Goal: Task Accomplishment & Management: Use online tool/utility

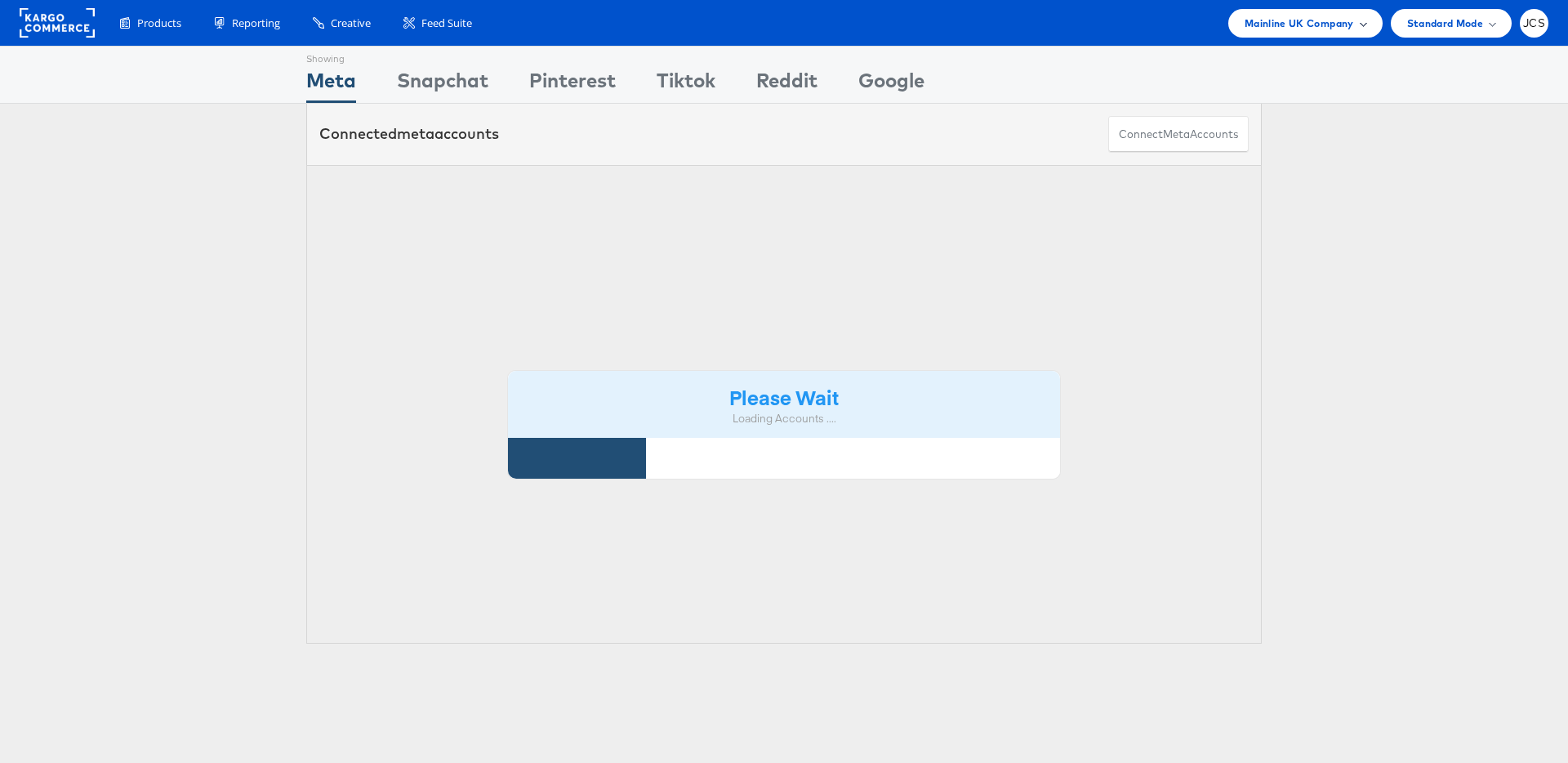
click at [1323, 15] on span "Mainline UK Company" at bounding box center [1300, 23] width 110 height 17
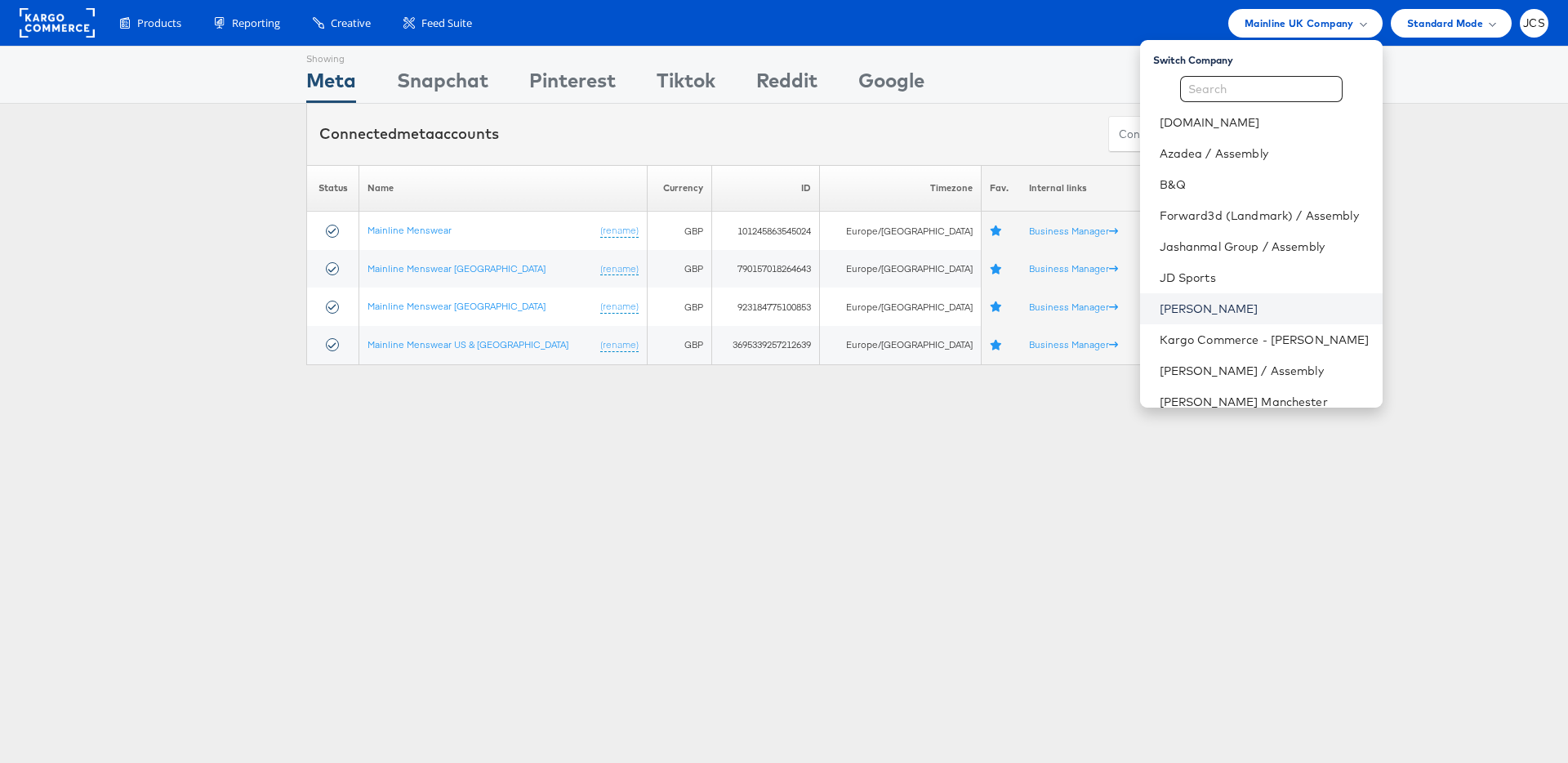
click at [1173, 309] on link "[PERSON_NAME]" at bounding box center [1265, 308] width 210 height 17
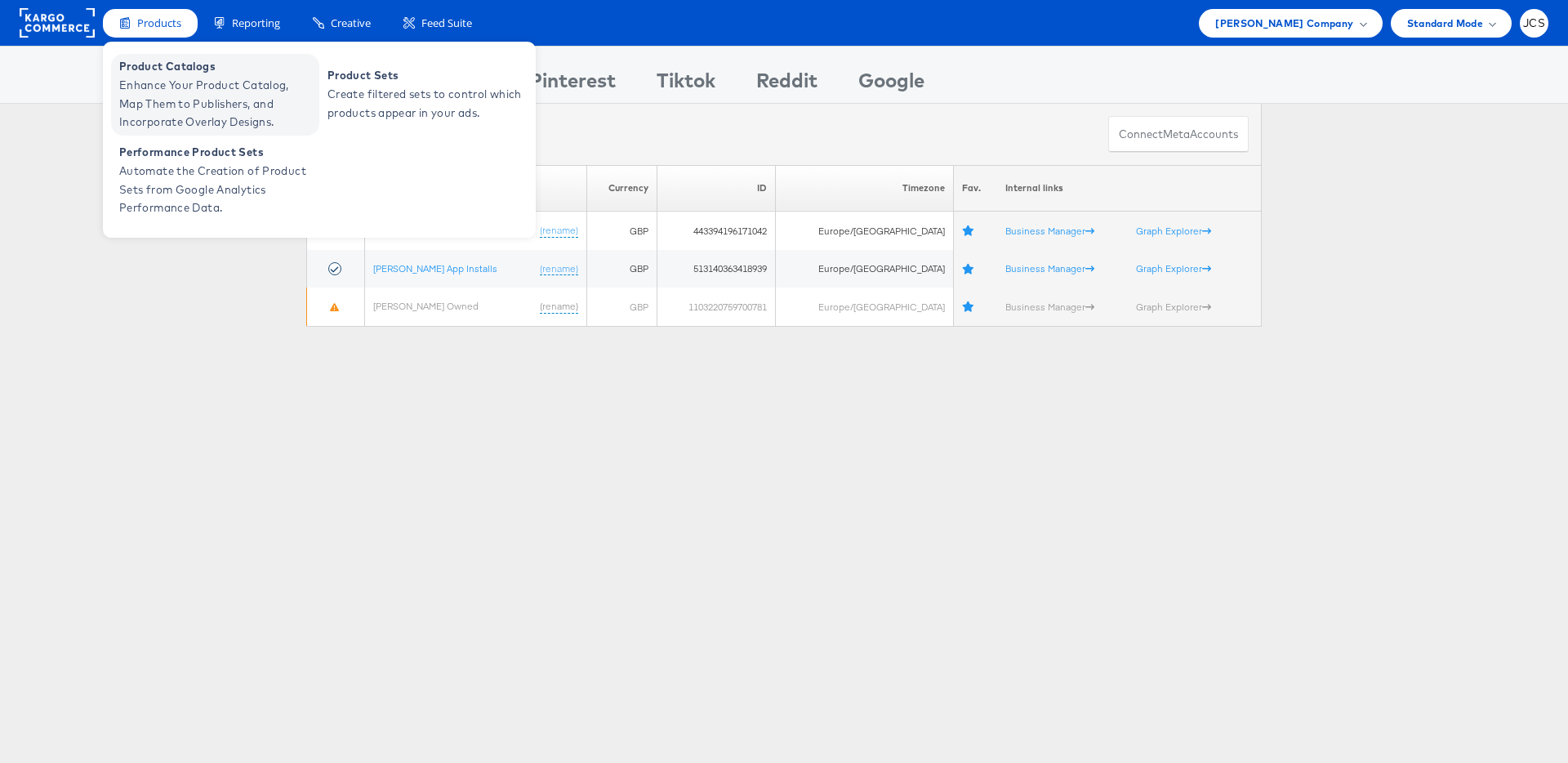
click at [160, 94] on span "Enhance Your Product Catalog, Map Them to Publishers, and Incorporate Overlay D…" at bounding box center [218, 103] width 196 height 55
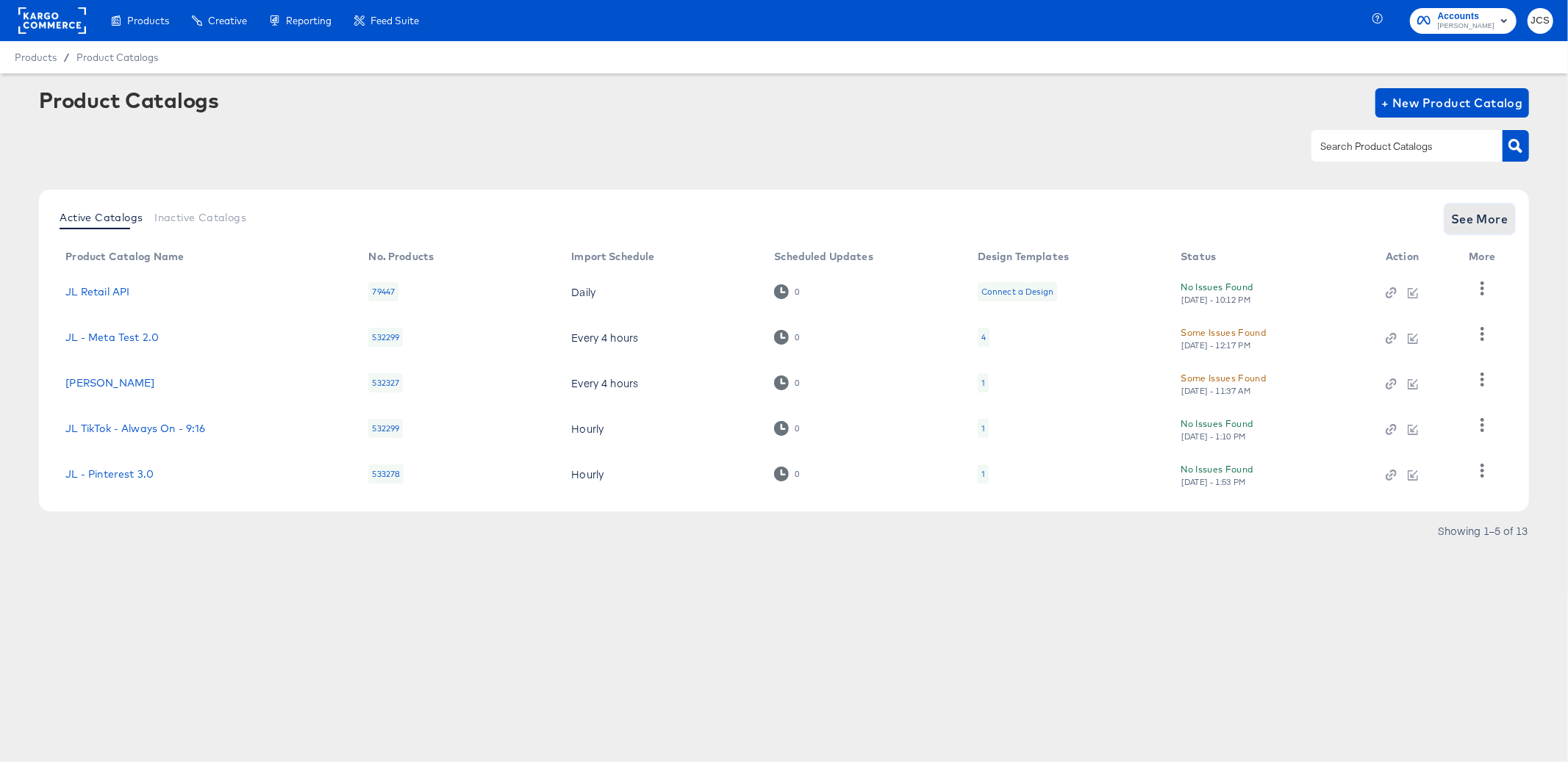
click at [1457, 227] on span "See More" at bounding box center [1480, 220] width 58 height 21
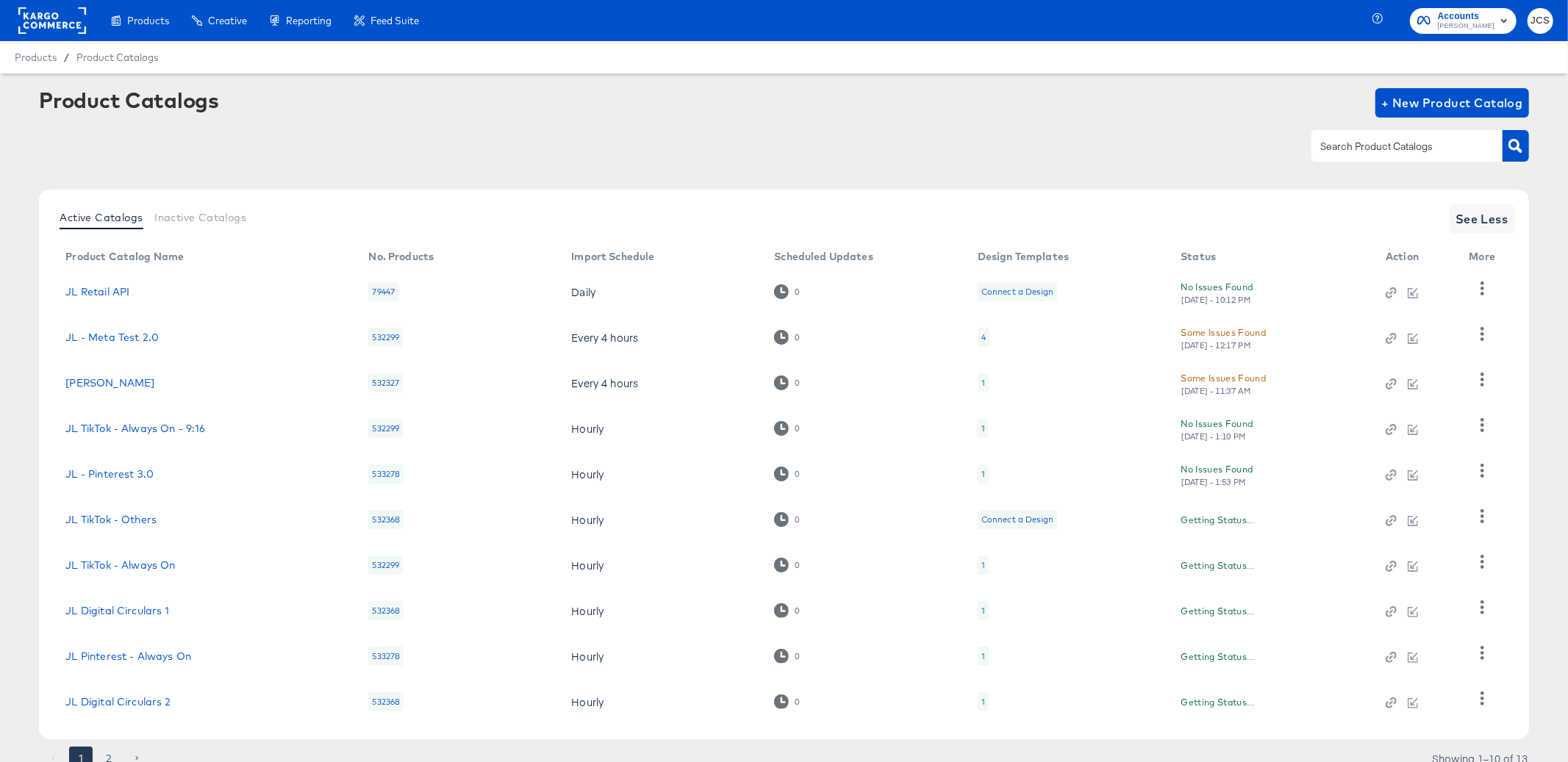
scroll to position [59, 0]
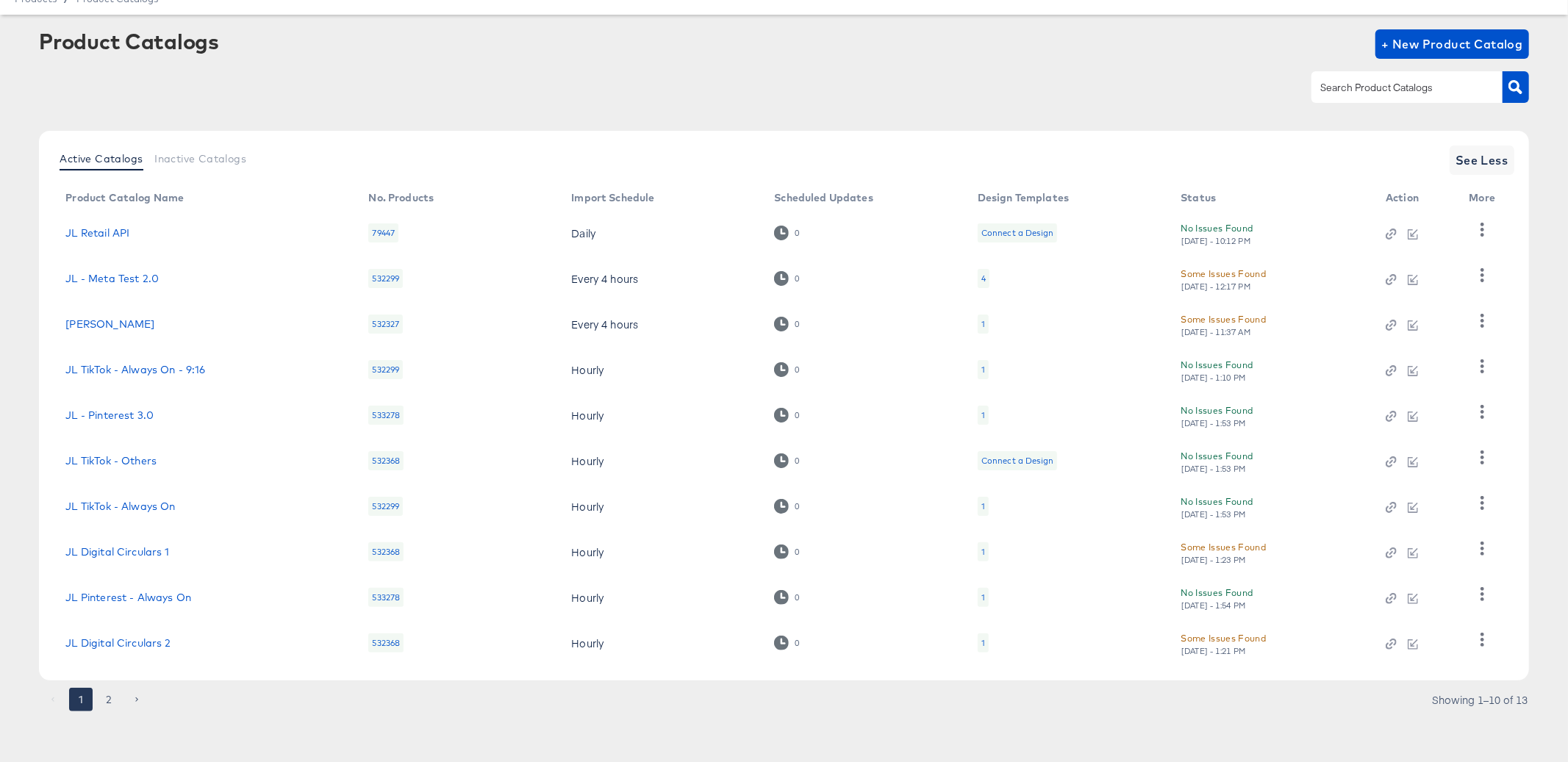
click at [984, 597] on div "1" at bounding box center [984, 598] width 11 height 19
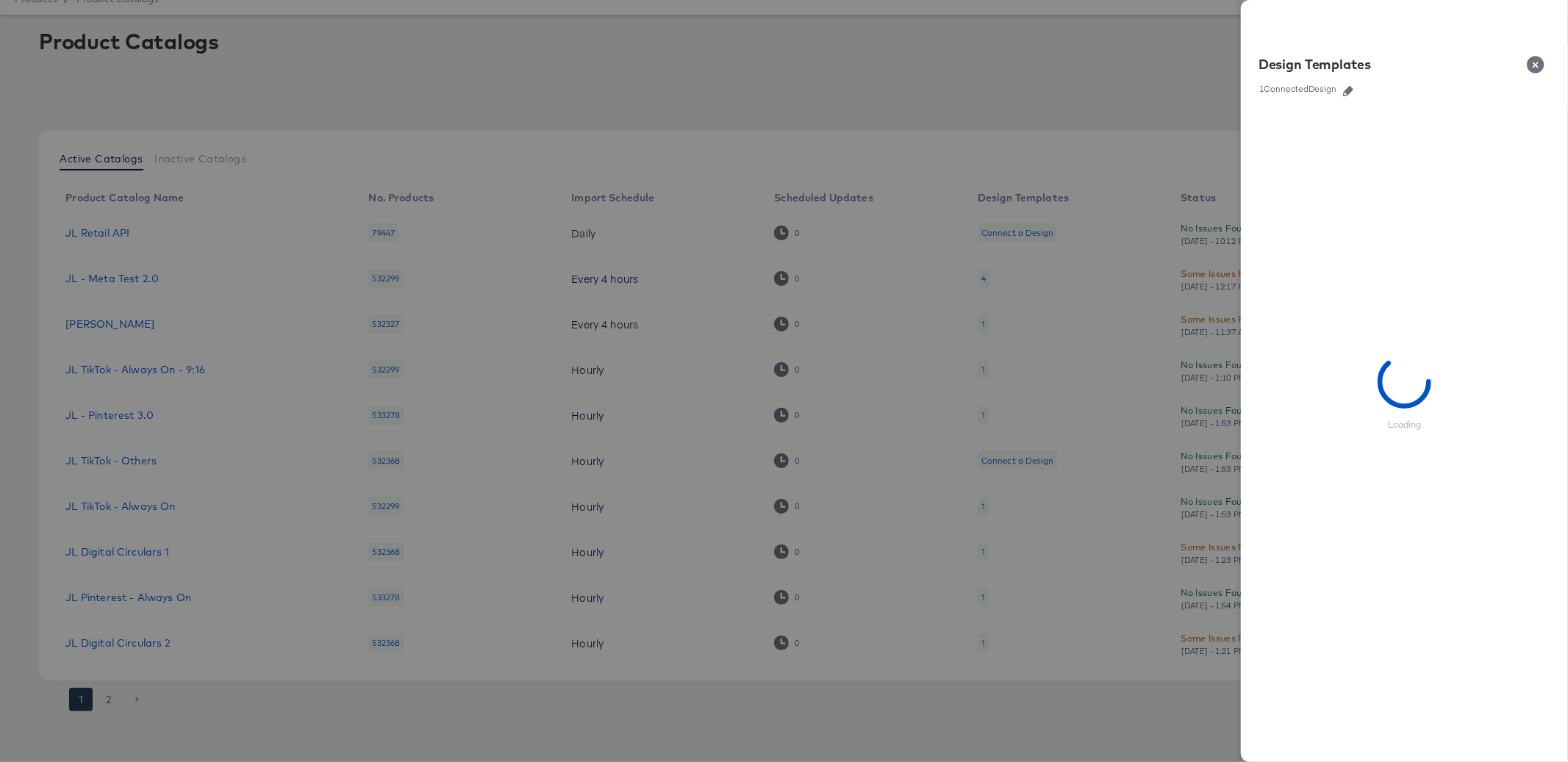
click at [1341, 88] on button "button" at bounding box center [1348, 91] width 22 height 10
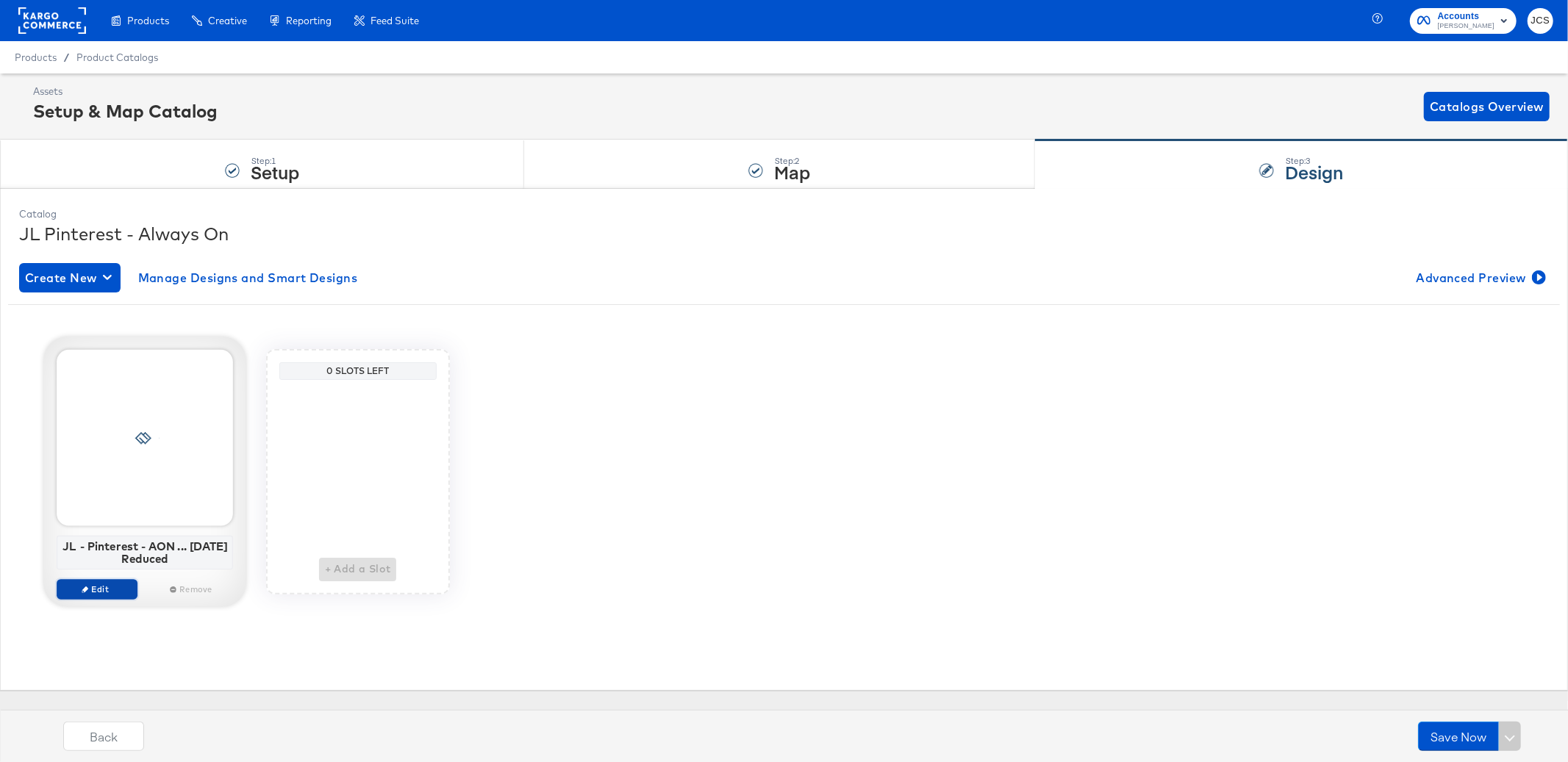
click at [108, 587] on span "Edit" at bounding box center [95, 589] width 67 height 11
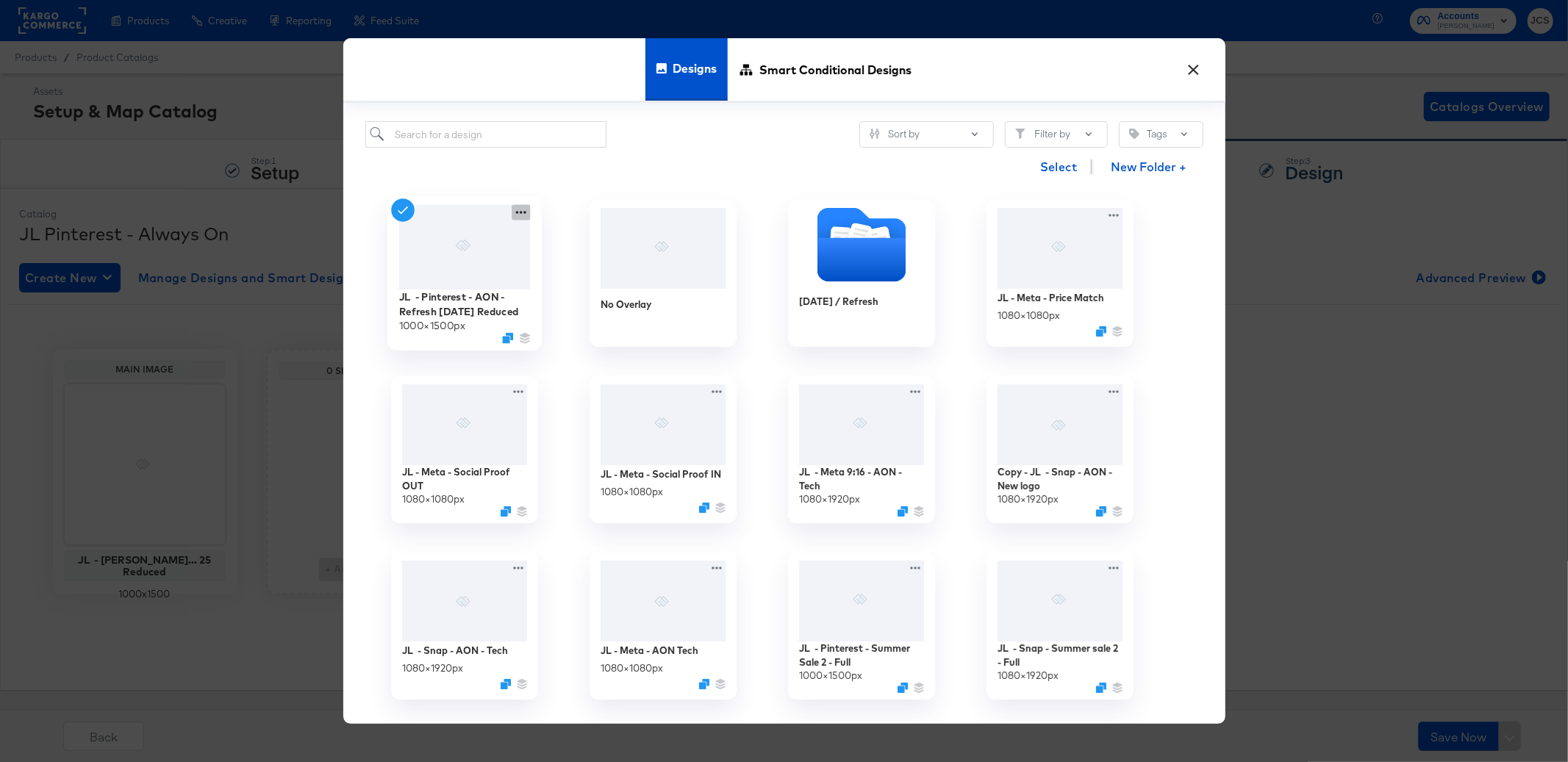
click at [519, 213] on icon at bounding box center [521, 213] width 18 height 16
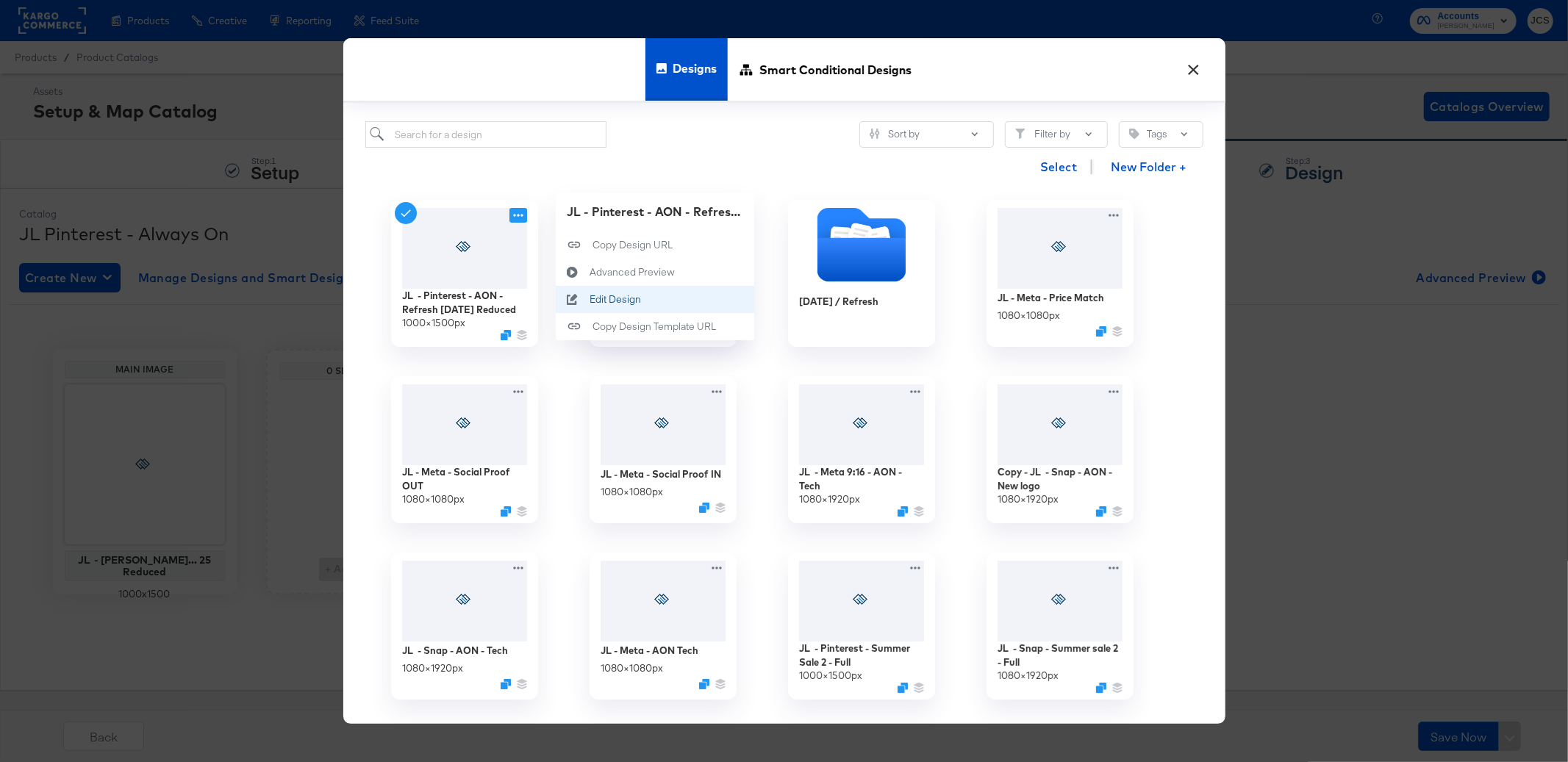
click at [589, 299] on div "Edit Design Edit Design" at bounding box center [589, 299] width 0 height 0
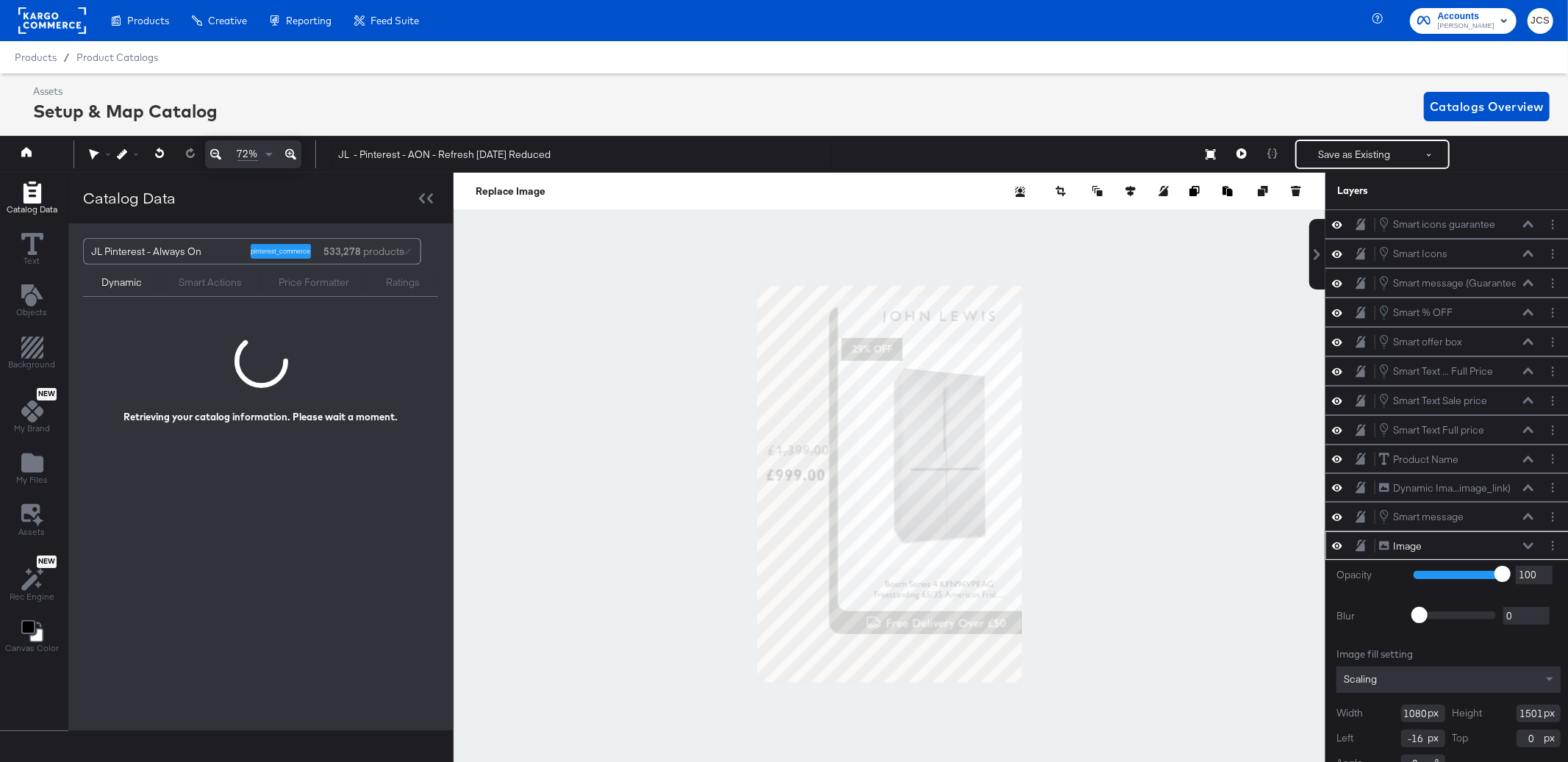
click at [1532, 549] on icon at bounding box center [1529, 546] width 10 height 7
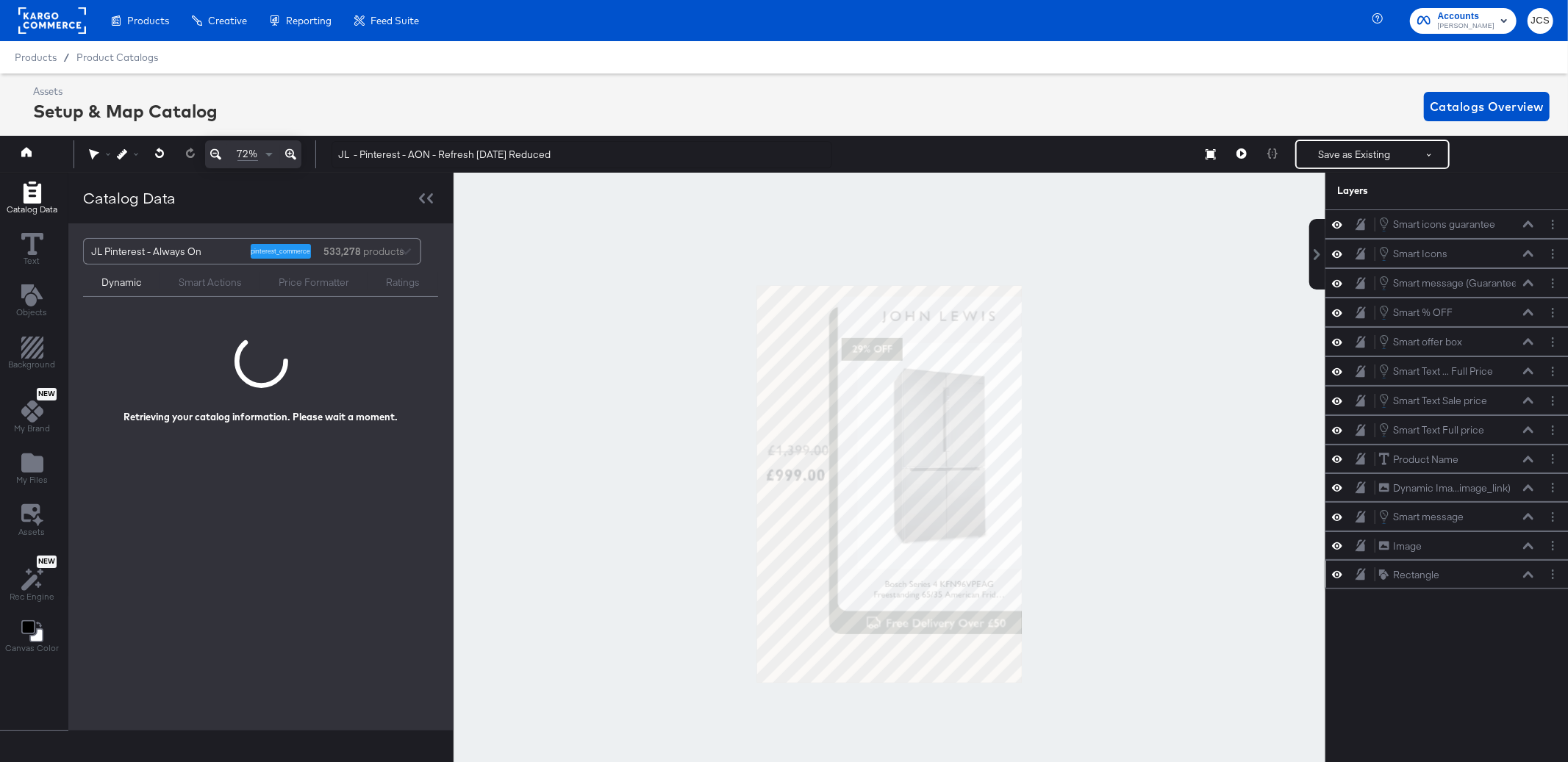
click at [1340, 577] on icon at bounding box center [1338, 575] width 10 height 12
click at [1341, 580] on icon at bounding box center [1338, 575] width 10 height 10
click at [1340, 552] on icon at bounding box center [1338, 546] width 10 height 12
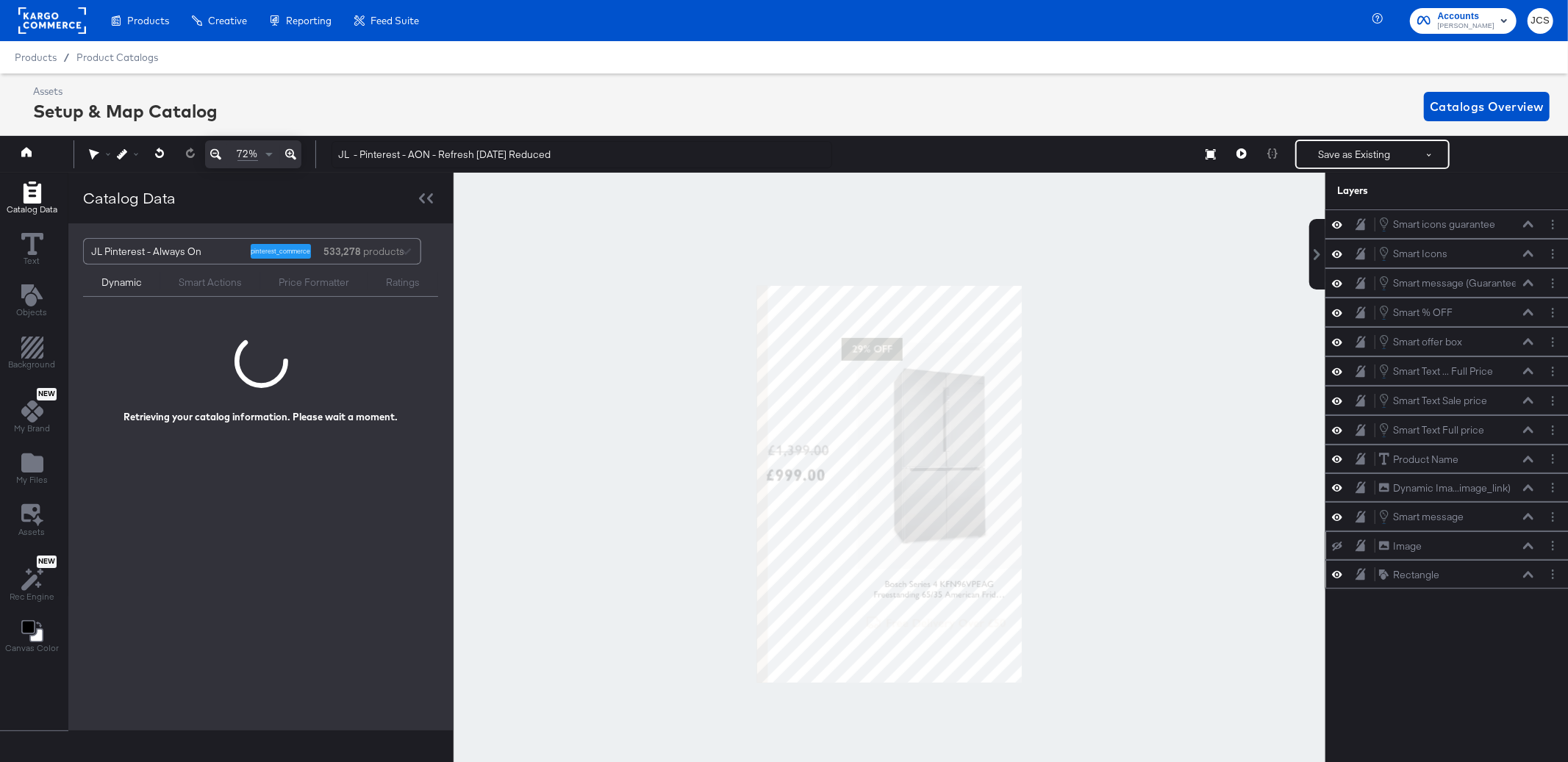
click at [1340, 579] on icon at bounding box center [1338, 575] width 10 height 12
click at [1340, 579] on icon at bounding box center [1338, 575] width 10 height 10
click at [1341, 545] on icon at bounding box center [1338, 546] width 10 height 10
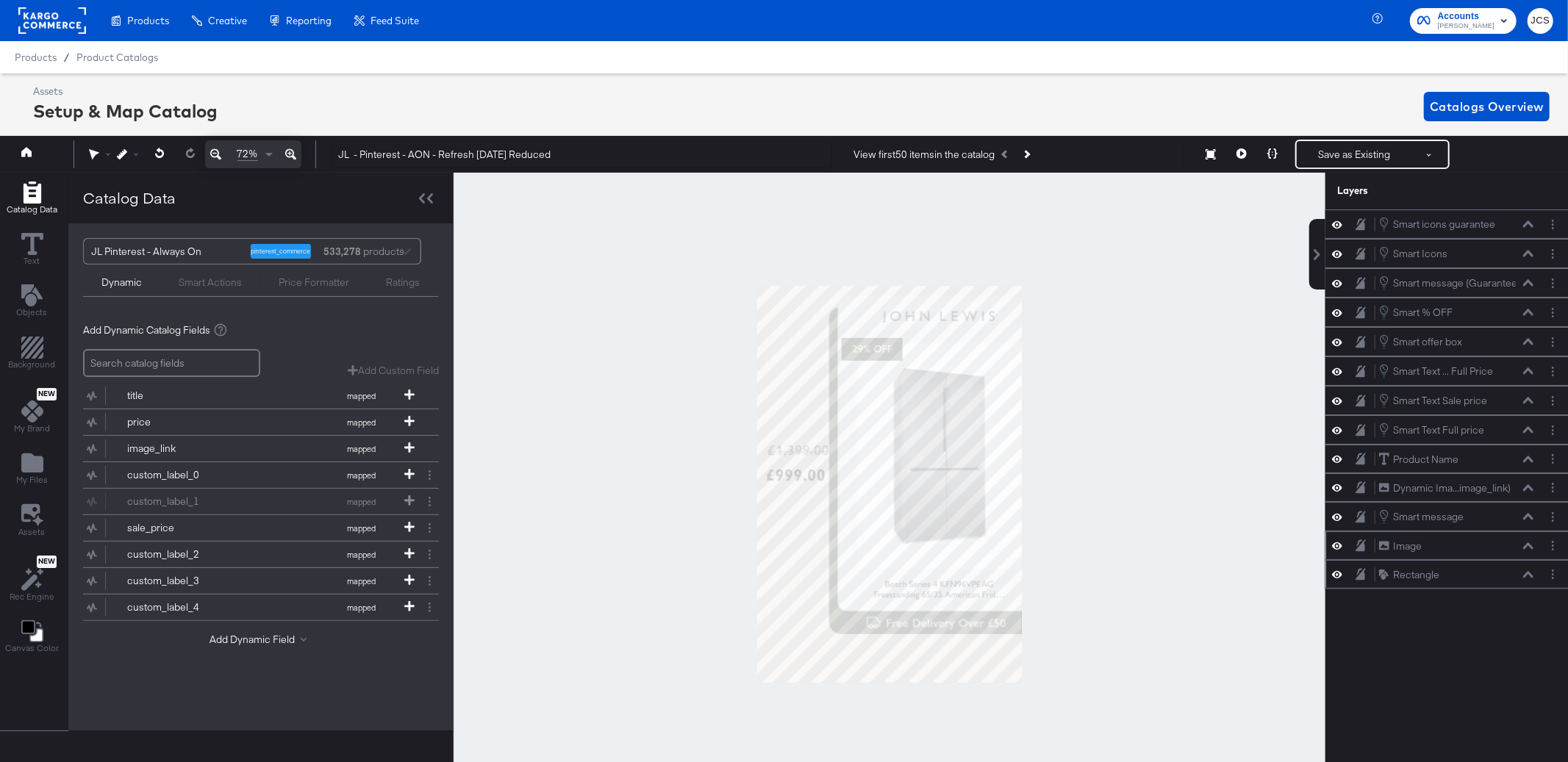
click at [1339, 579] on icon at bounding box center [1338, 575] width 10 height 12
click at [1339, 579] on icon at bounding box center [1338, 575] width 10 height 10
click at [1339, 579] on icon at bounding box center [1338, 575] width 10 height 12
click at [1339, 579] on icon at bounding box center [1338, 575] width 10 height 10
click at [1554, 578] on icon "Layer Options" at bounding box center [1553, 574] width 3 height 10
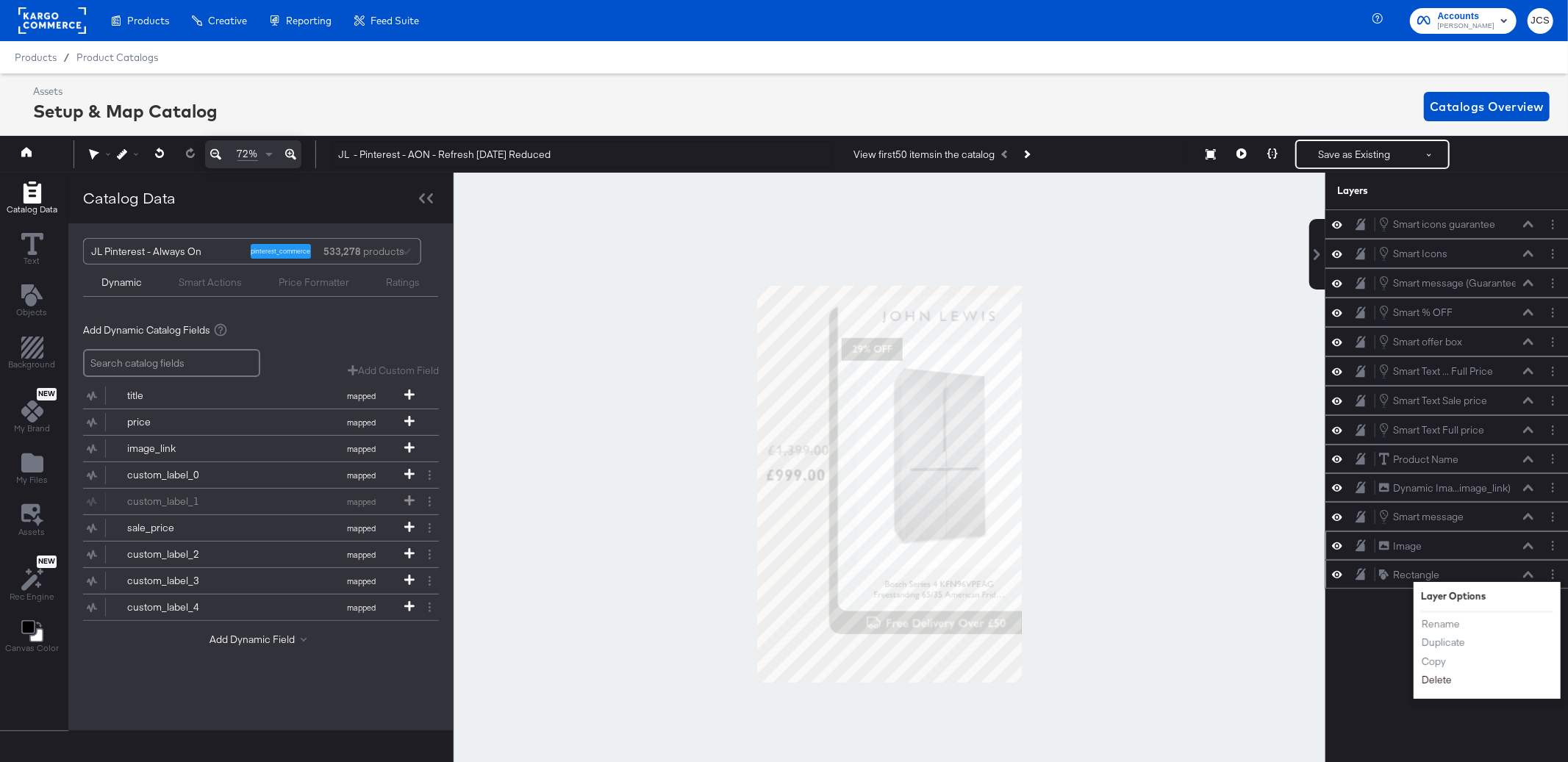
click at [1442, 684] on button "Delete" at bounding box center [1437, 682] width 32 height 16
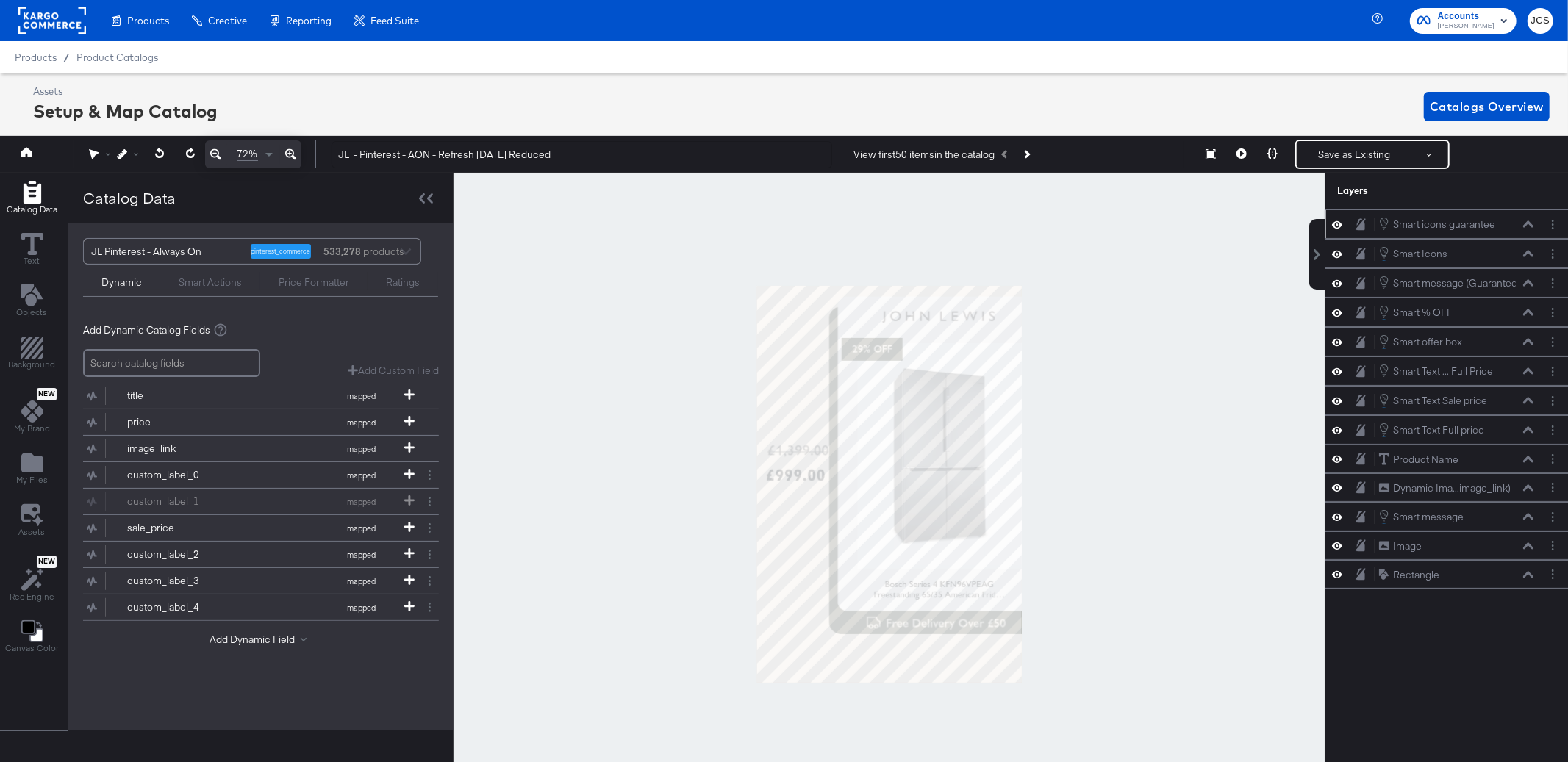
click at [1338, 227] on icon at bounding box center [1338, 225] width 10 height 12
click at [1338, 227] on icon at bounding box center [1338, 224] width 10 height 10
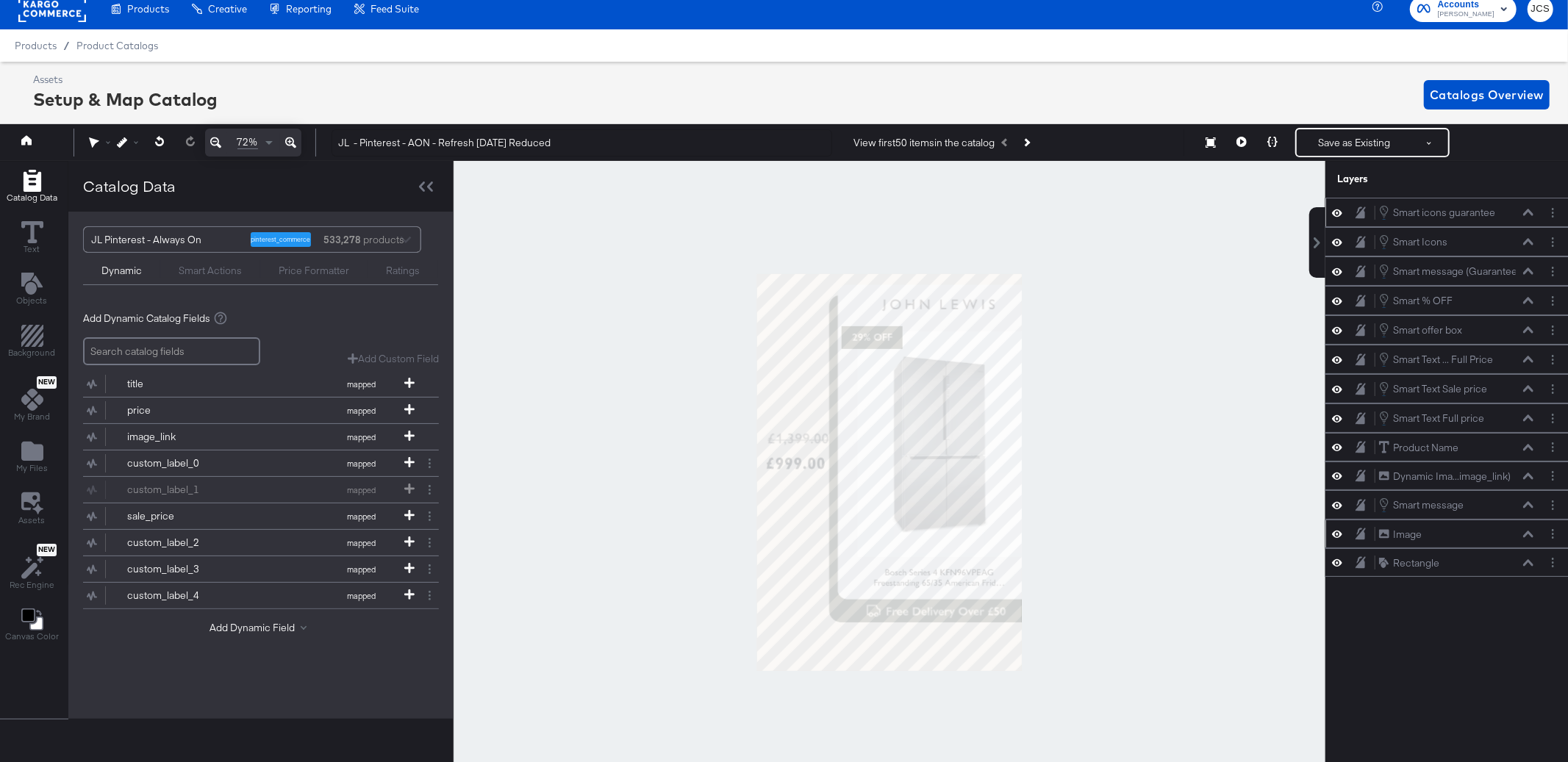
scroll to position [13, 0]
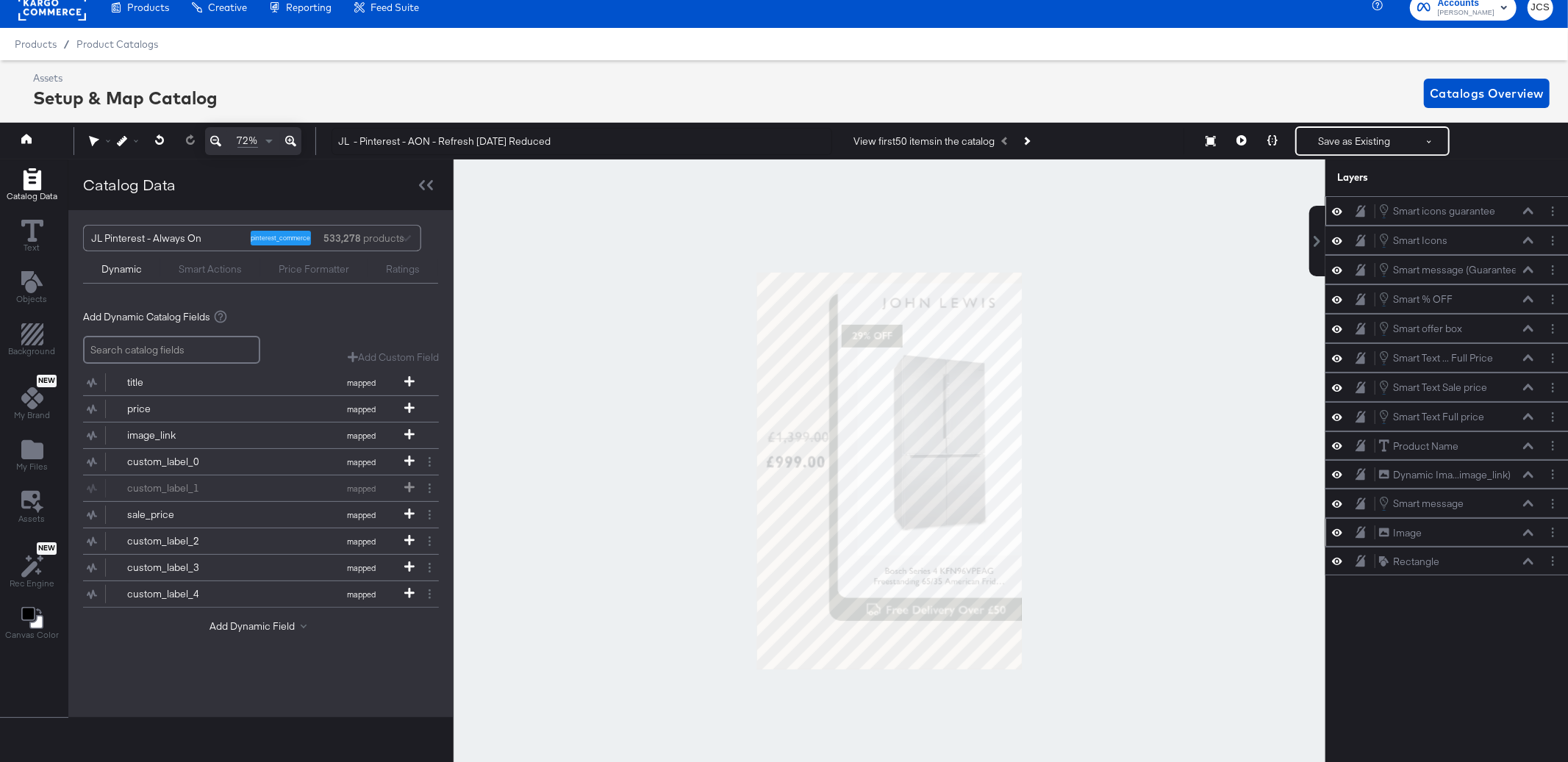
click at [1336, 535] on icon at bounding box center [1338, 533] width 10 height 12
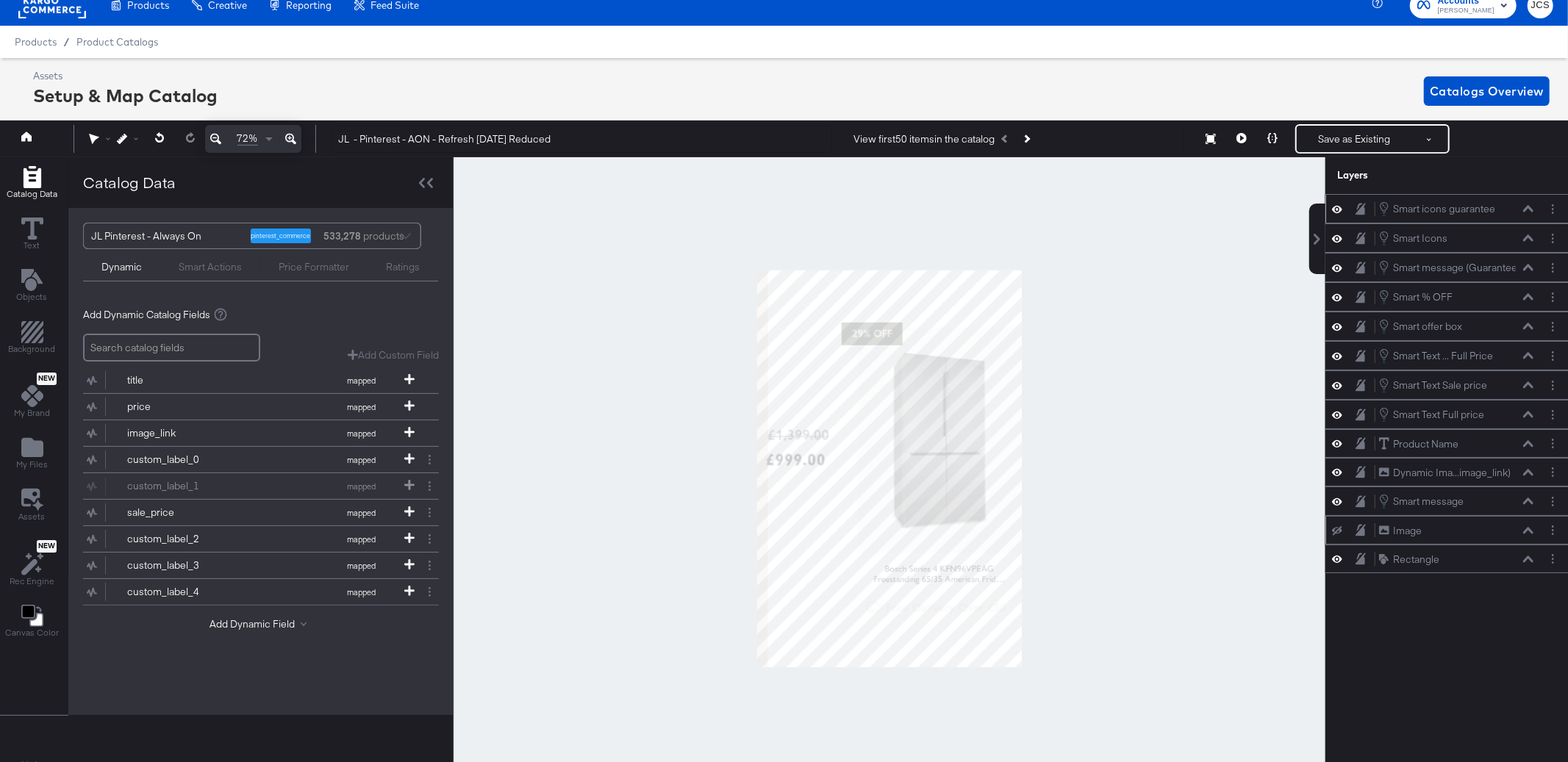
click at [1336, 535] on icon at bounding box center [1338, 531] width 10 height 10
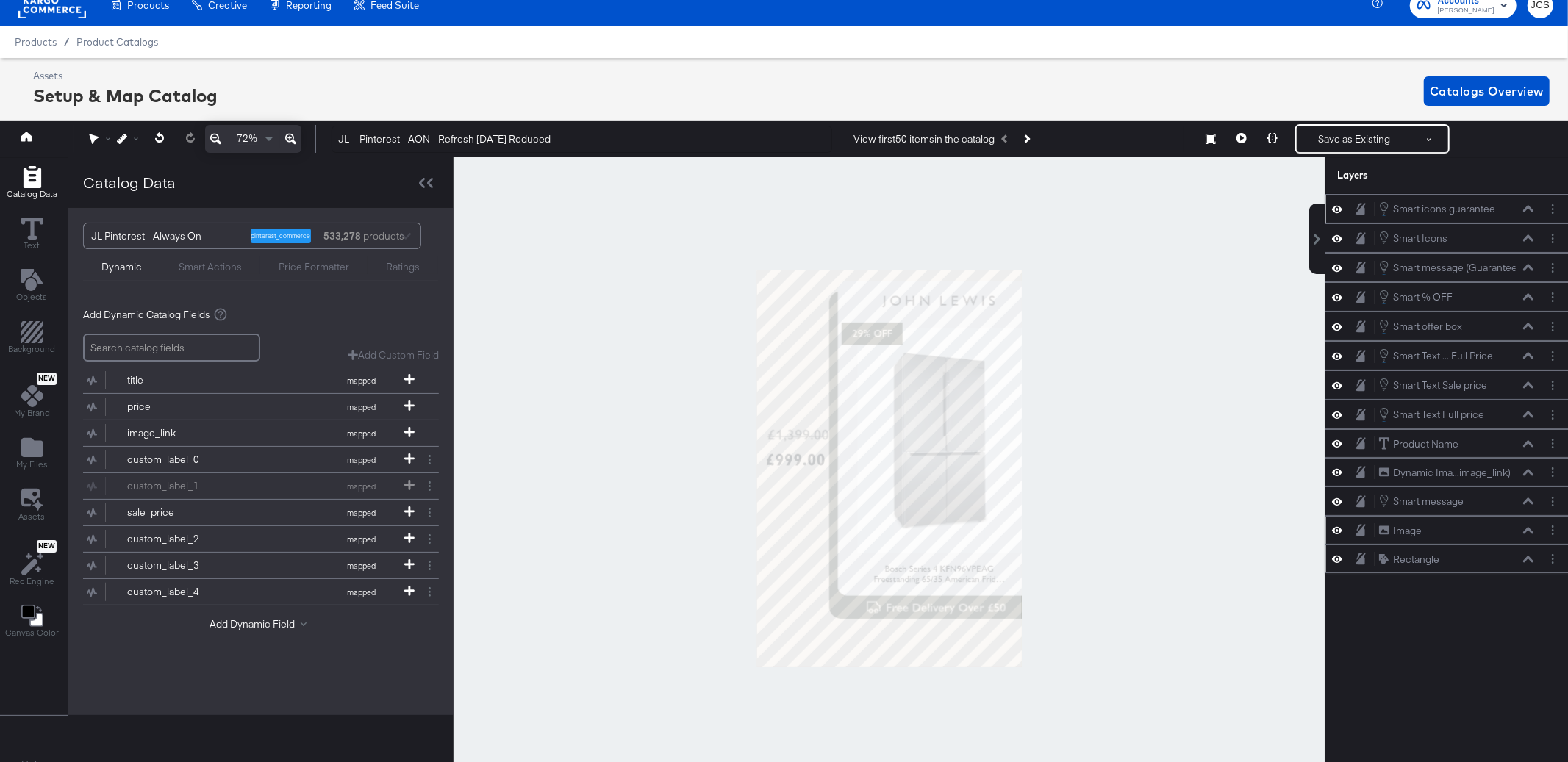
click at [1529, 563] on icon at bounding box center [1529, 559] width 10 height 7
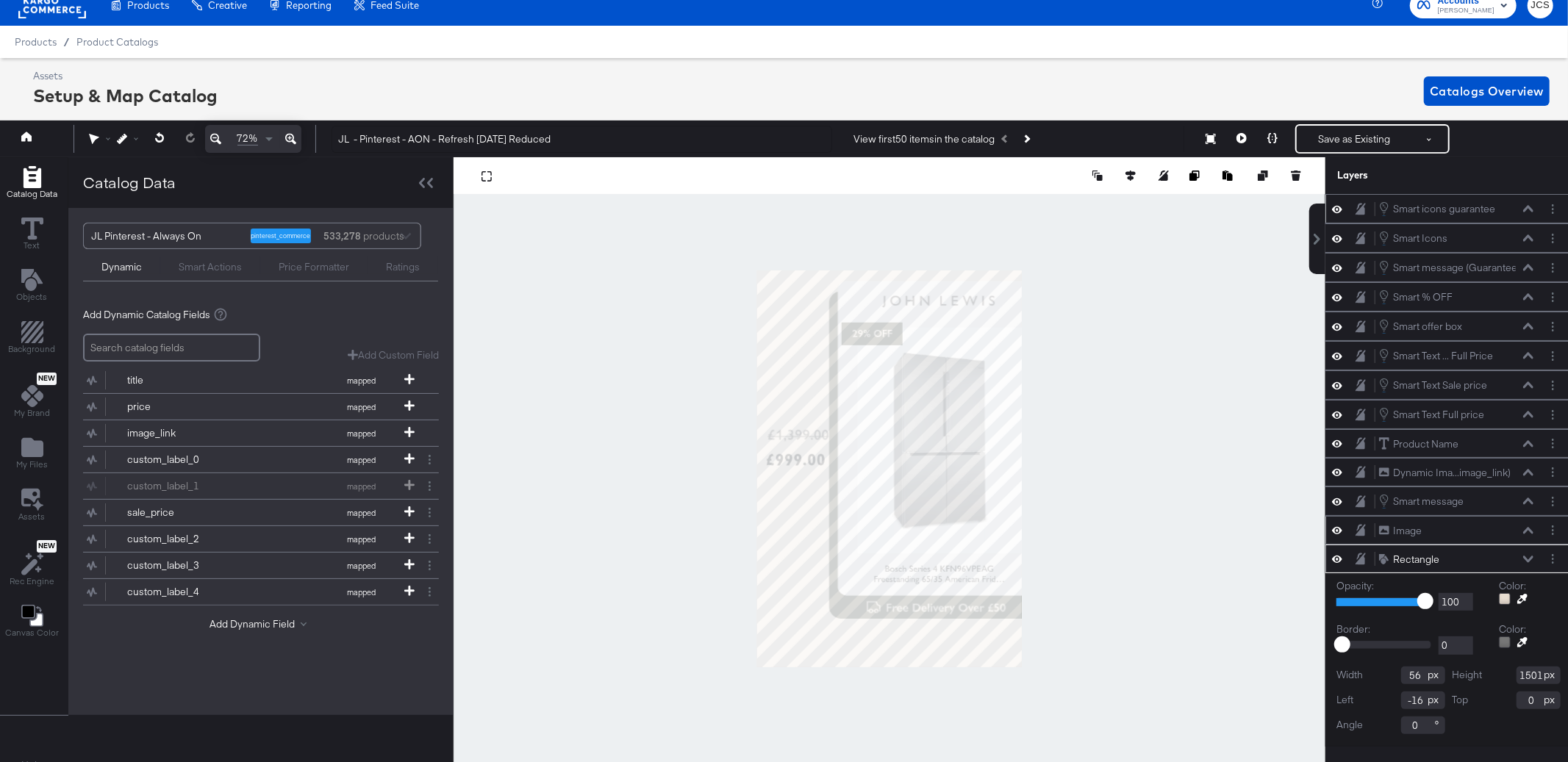
scroll to position [16, 4]
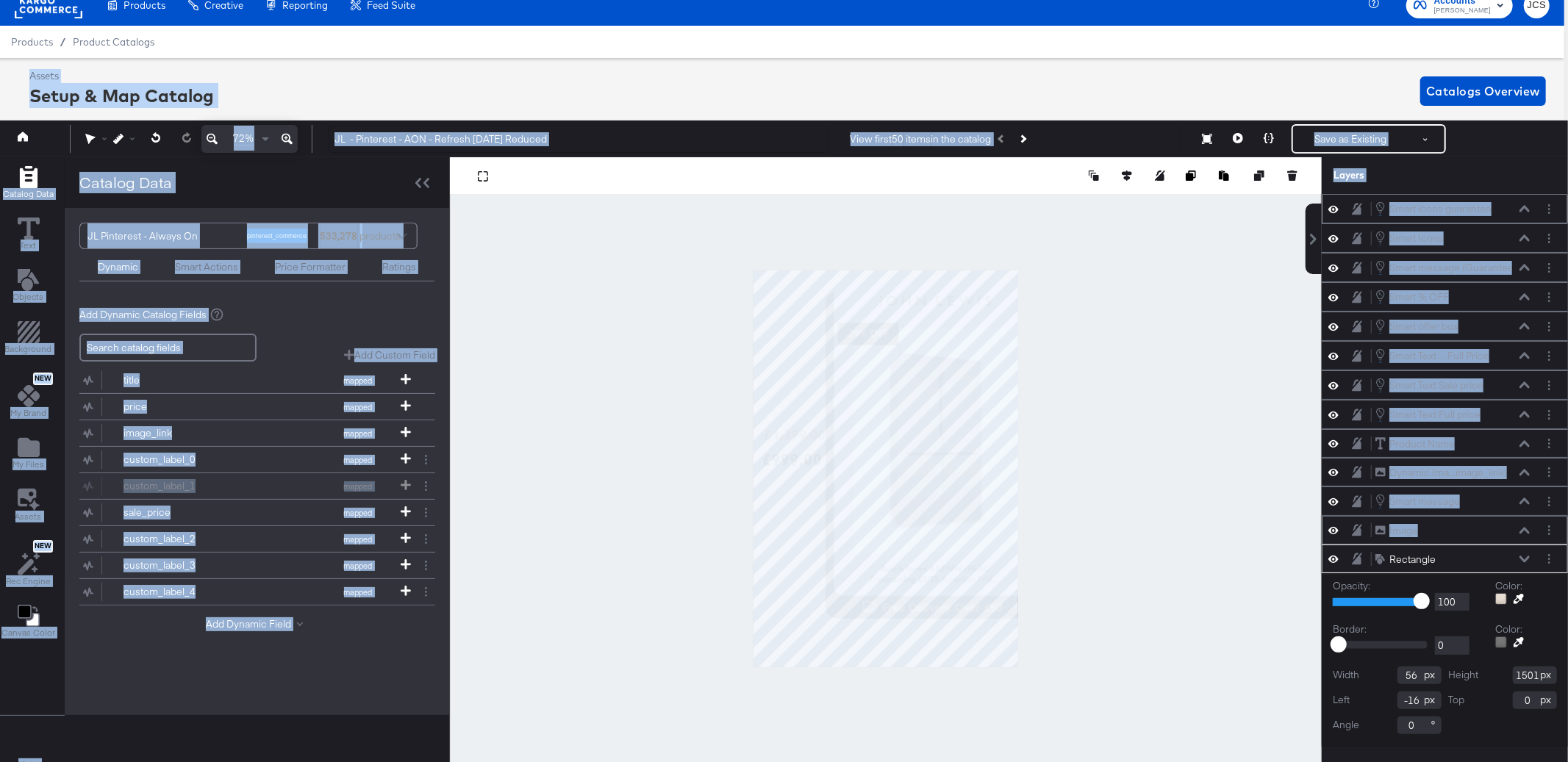
click at [1485, 539] on div "Image Image" at bounding box center [1452, 531] width 156 height 16
click at [1527, 535] on button at bounding box center [1524, 531] width 11 height 9
click at [1523, 530] on icon at bounding box center [1525, 530] width 10 height 7
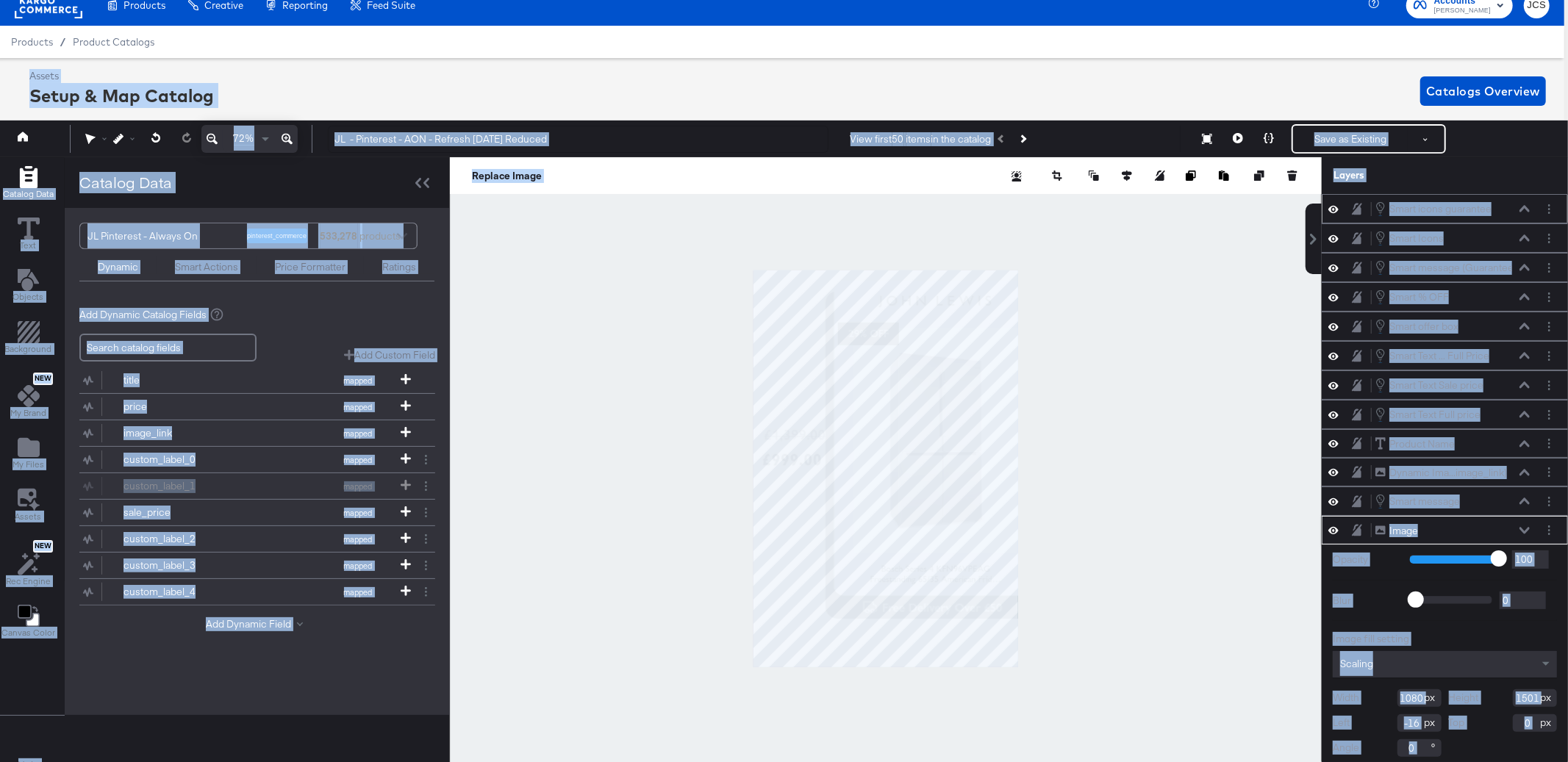
scroll to position [7, 0]
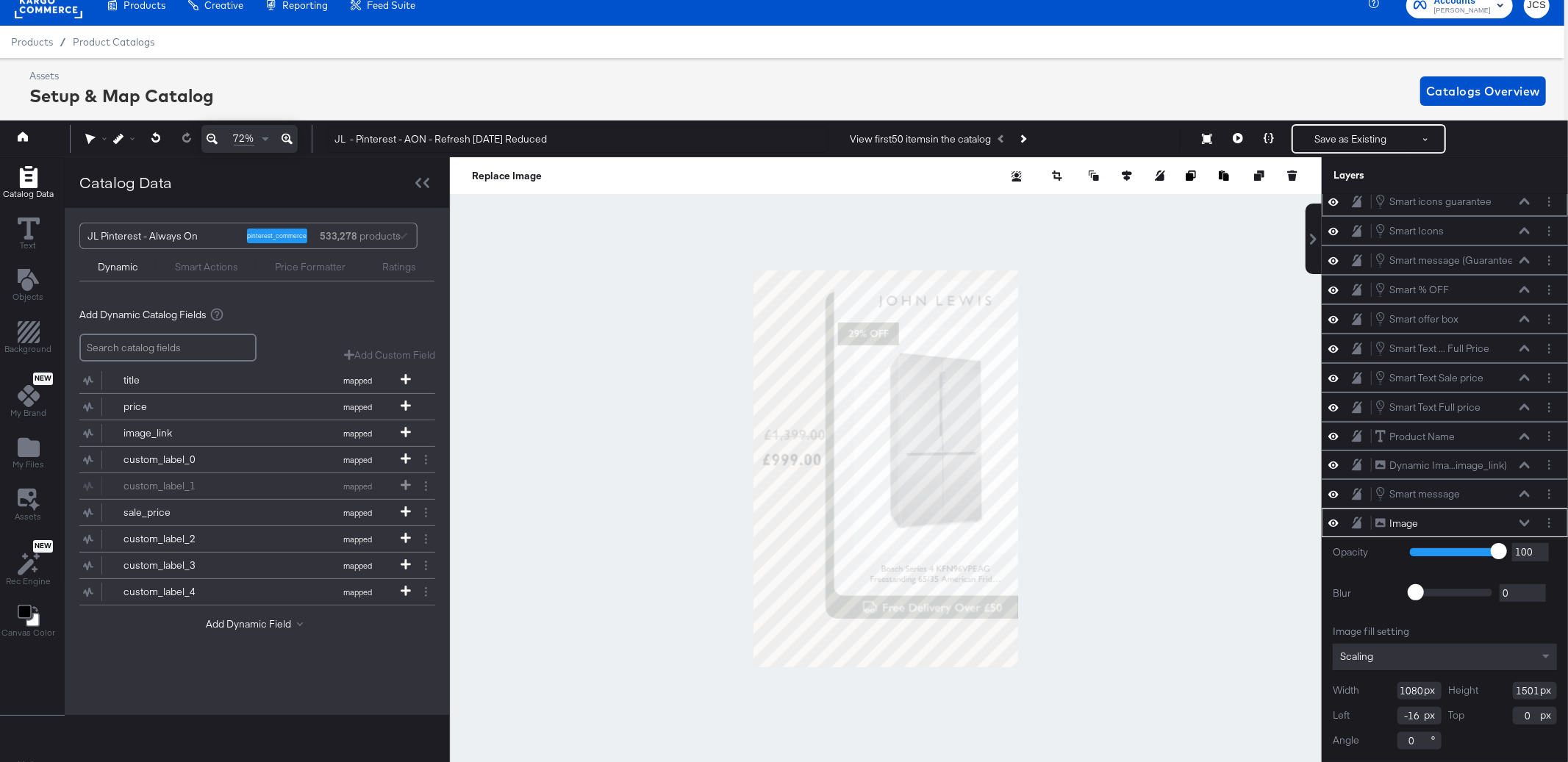
drag, startPoint x: 1535, startPoint y: 521, endPoint x: 1530, endPoint y: 541, distance: 20.6
click at [1535, 522] on div "Image Image" at bounding box center [1456, 524] width 164 height 16
click at [1526, 527] on icon at bounding box center [1525, 523] width 10 height 7
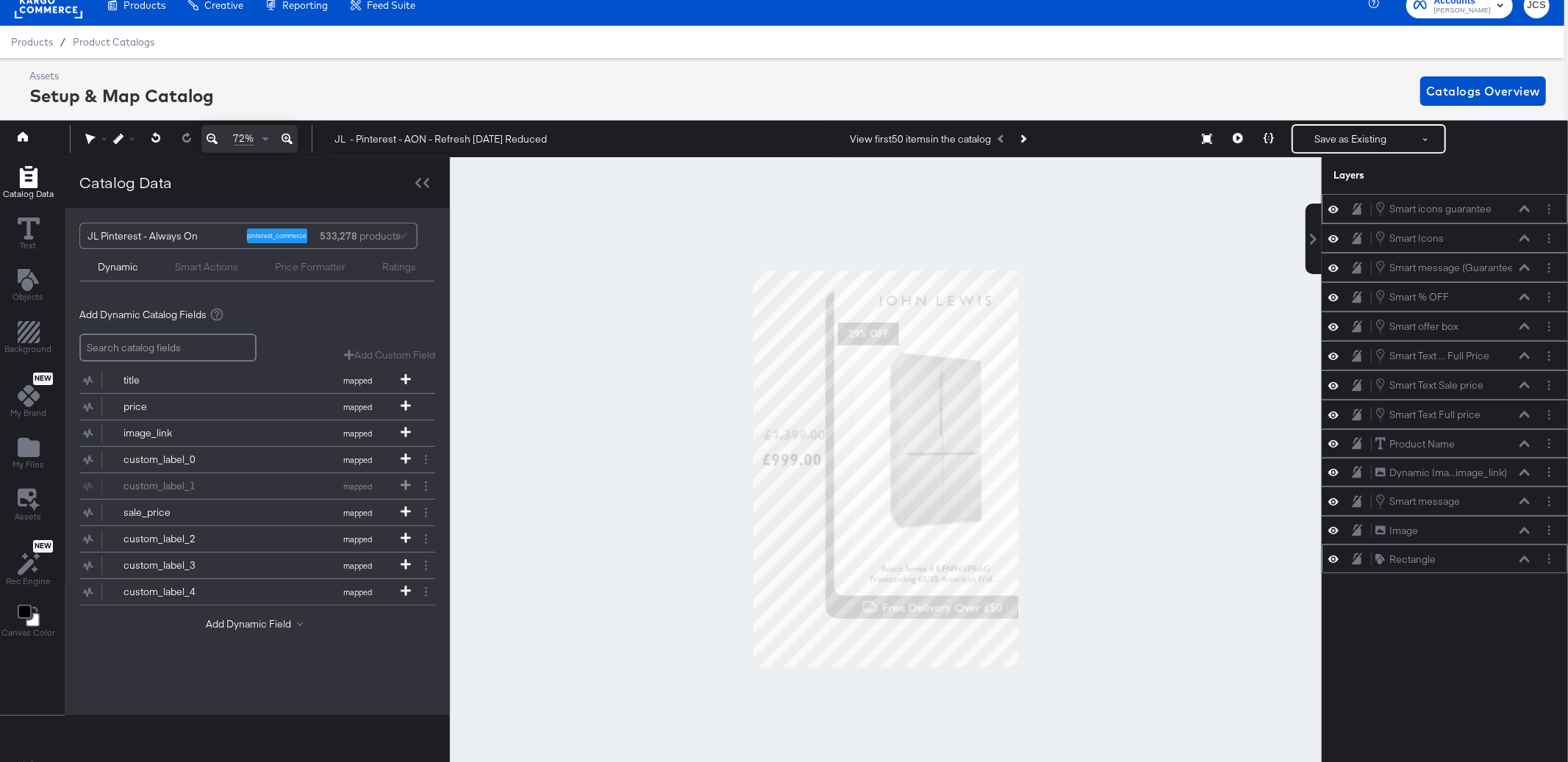
click at [1525, 563] on icon at bounding box center [1525, 559] width 10 height 7
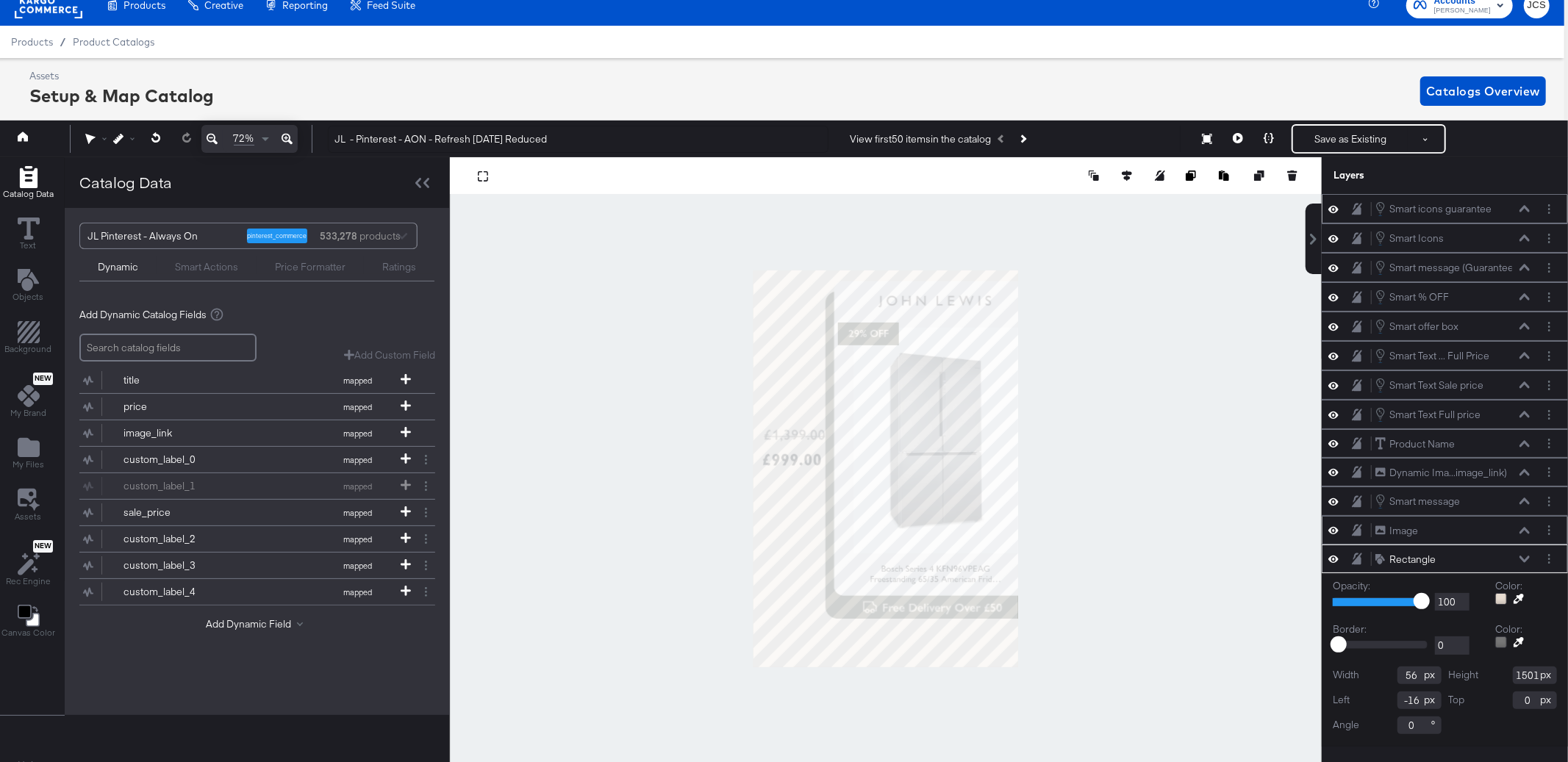
click at [1466, 539] on div "Image Image" at bounding box center [1452, 531] width 156 height 16
click at [1448, 533] on div "Image Image" at bounding box center [1452, 531] width 156 height 16
click at [1397, 536] on div "Image" at bounding box center [1404, 531] width 29 height 14
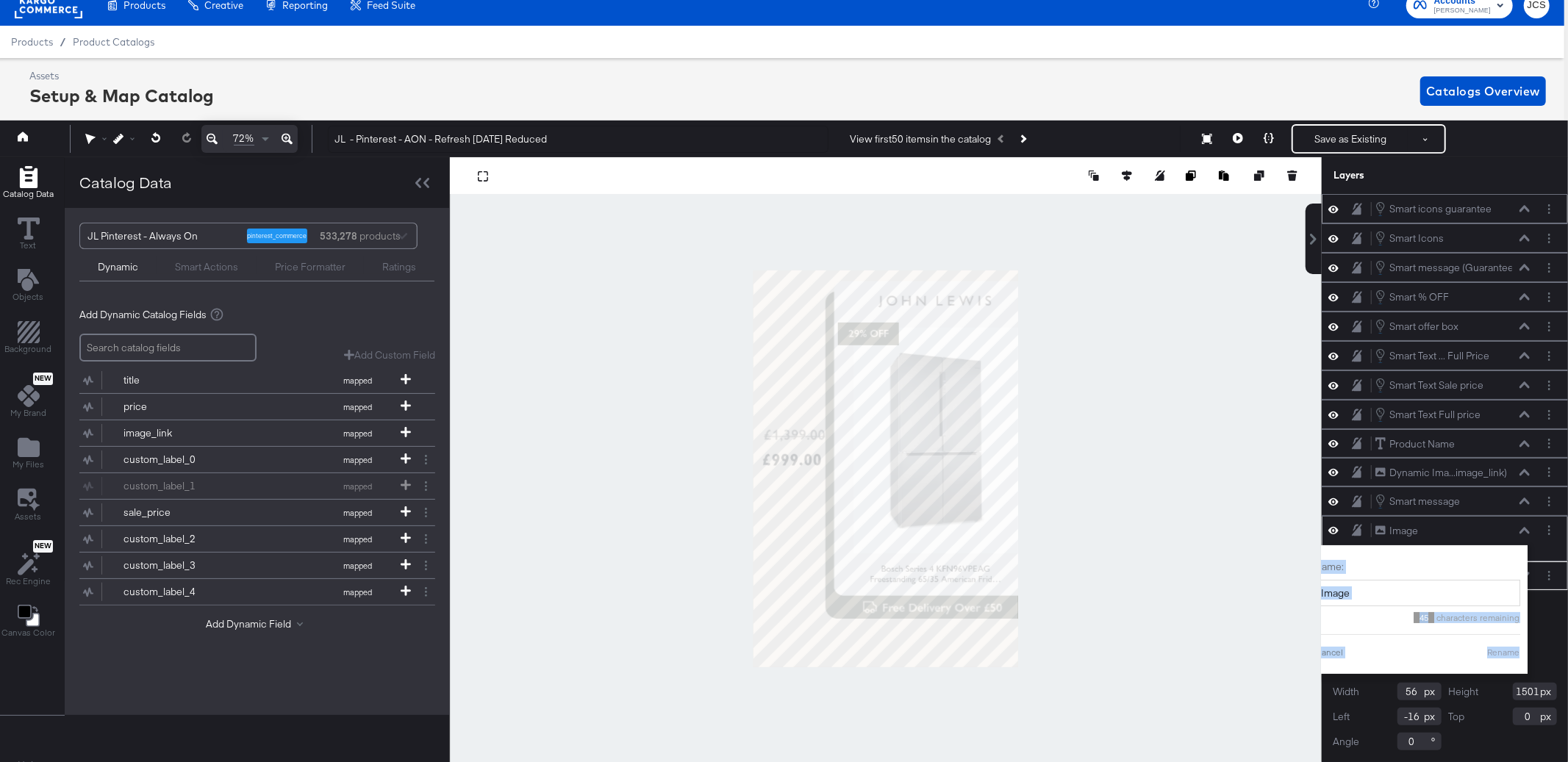
click at [1529, 538] on div "Image Image" at bounding box center [1452, 531] width 156 height 16
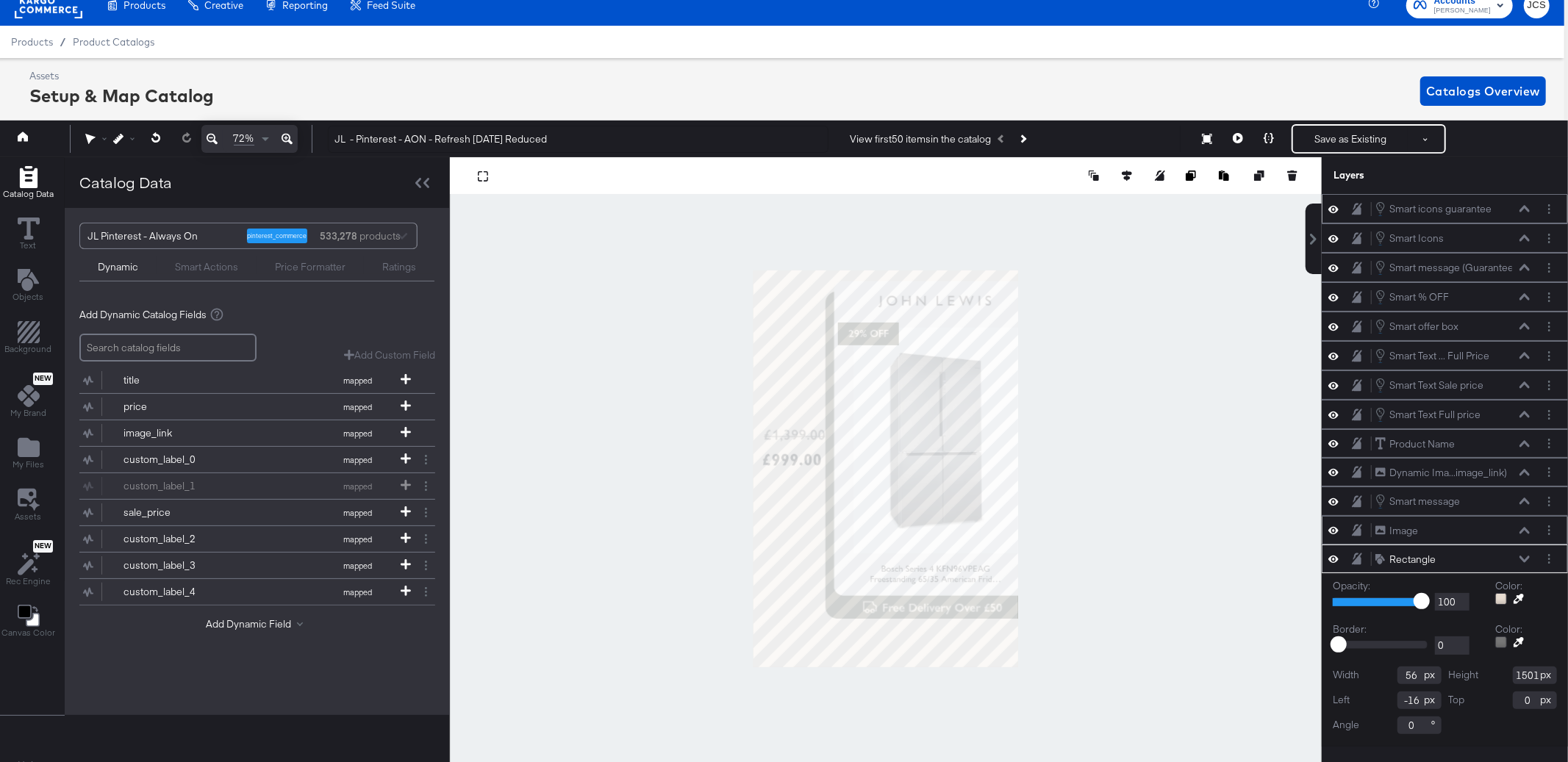
click at [1526, 529] on div "Image Image" at bounding box center [1452, 531] width 156 height 16
click at [1525, 533] on icon at bounding box center [1525, 530] width 10 height 7
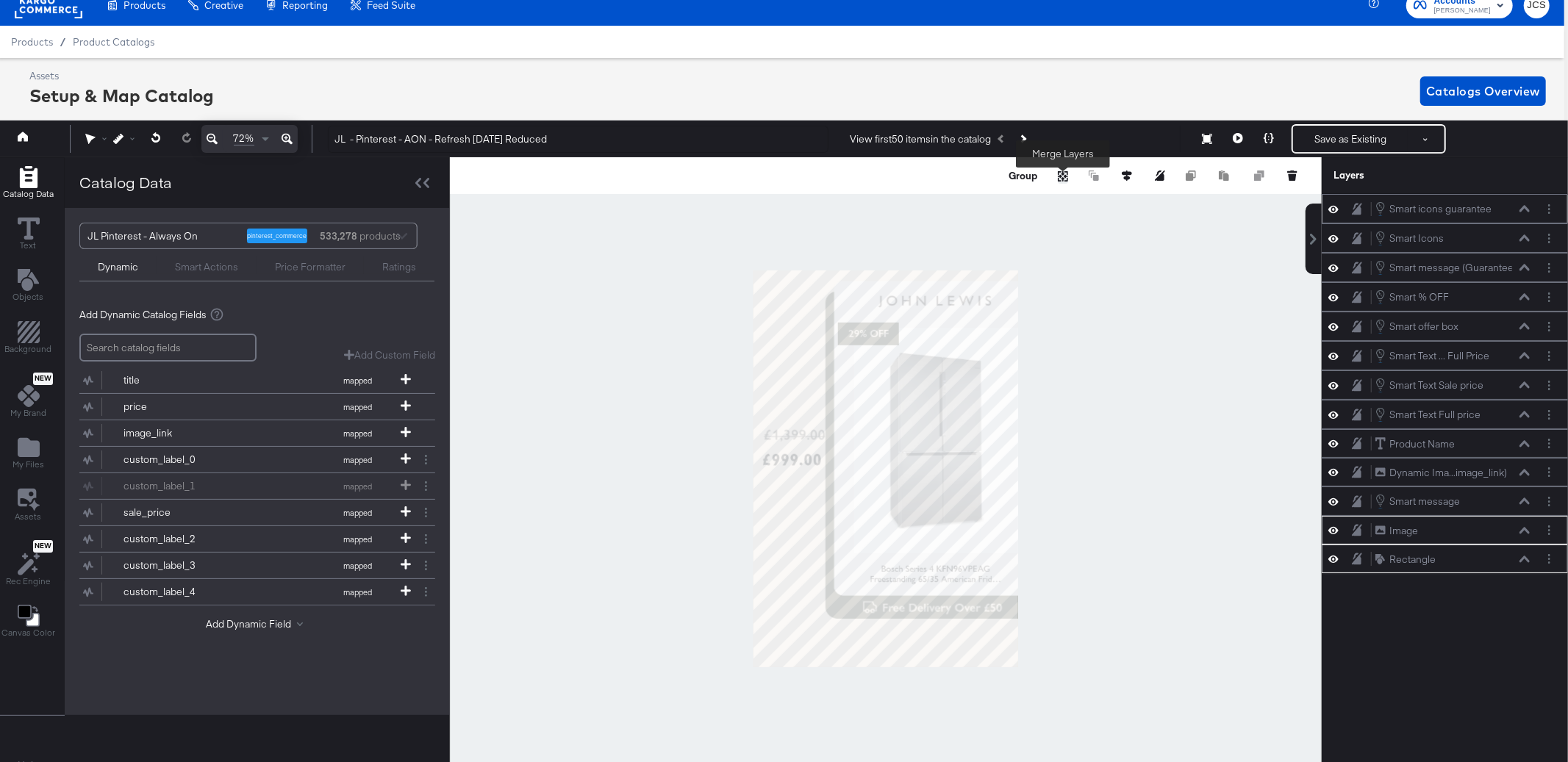
click at [1062, 173] on icon "Merge" at bounding box center [1063, 177] width 9 height 9
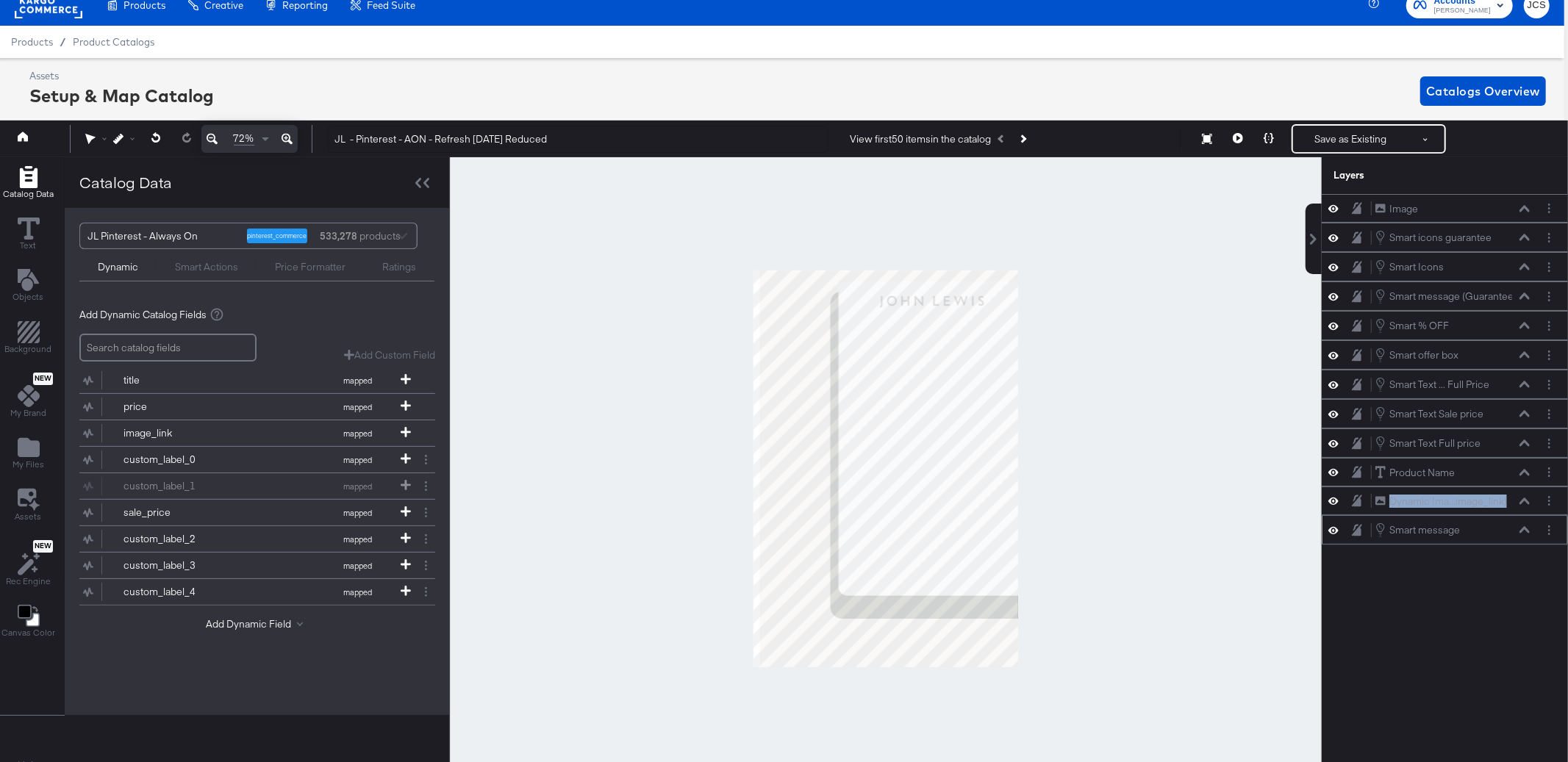
click at [1423, 543] on div "Smart message Smart message" at bounding box center [1445, 530] width 246 height 30
drag, startPoint x: 1424, startPoint y: 208, endPoint x: 1444, endPoint y: 570, distance: 362.6
click at [1444, 570] on div "Image Image Smart icons guarantee Smart icons guarantee Smart Icons Smart Icons…" at bounding box center [1445, 478] width 246 height 568
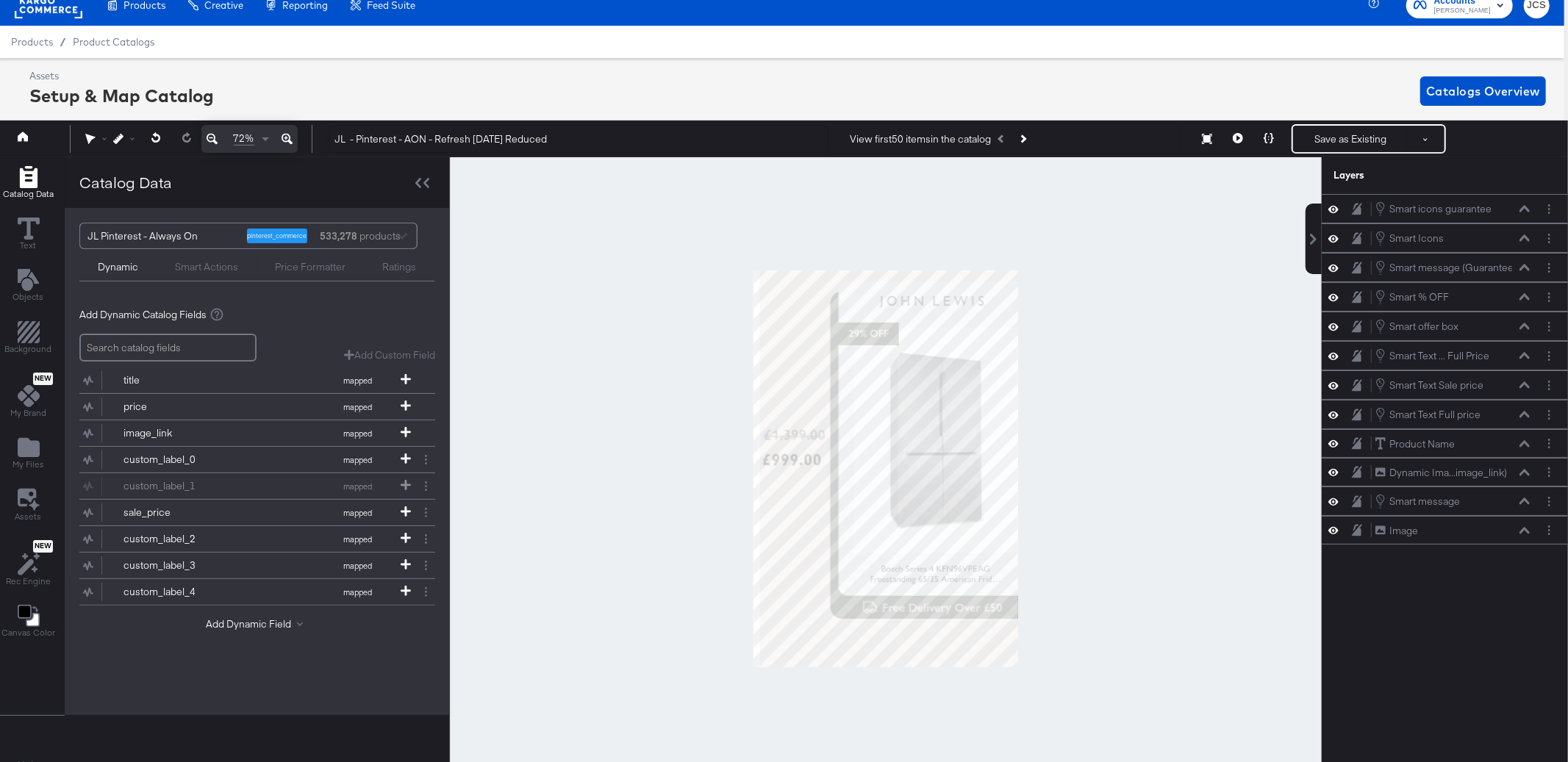
click at [1444, 570] on div "Smart icons guarantee Smart icons guarantee Smart Icons Smart Icons Smart messa…" at bounding box center [1445, 478] width 246 height 568
click at [1356, 145] on button "Save as Existing" at bounding box center [1350, 139] width 115 height 26
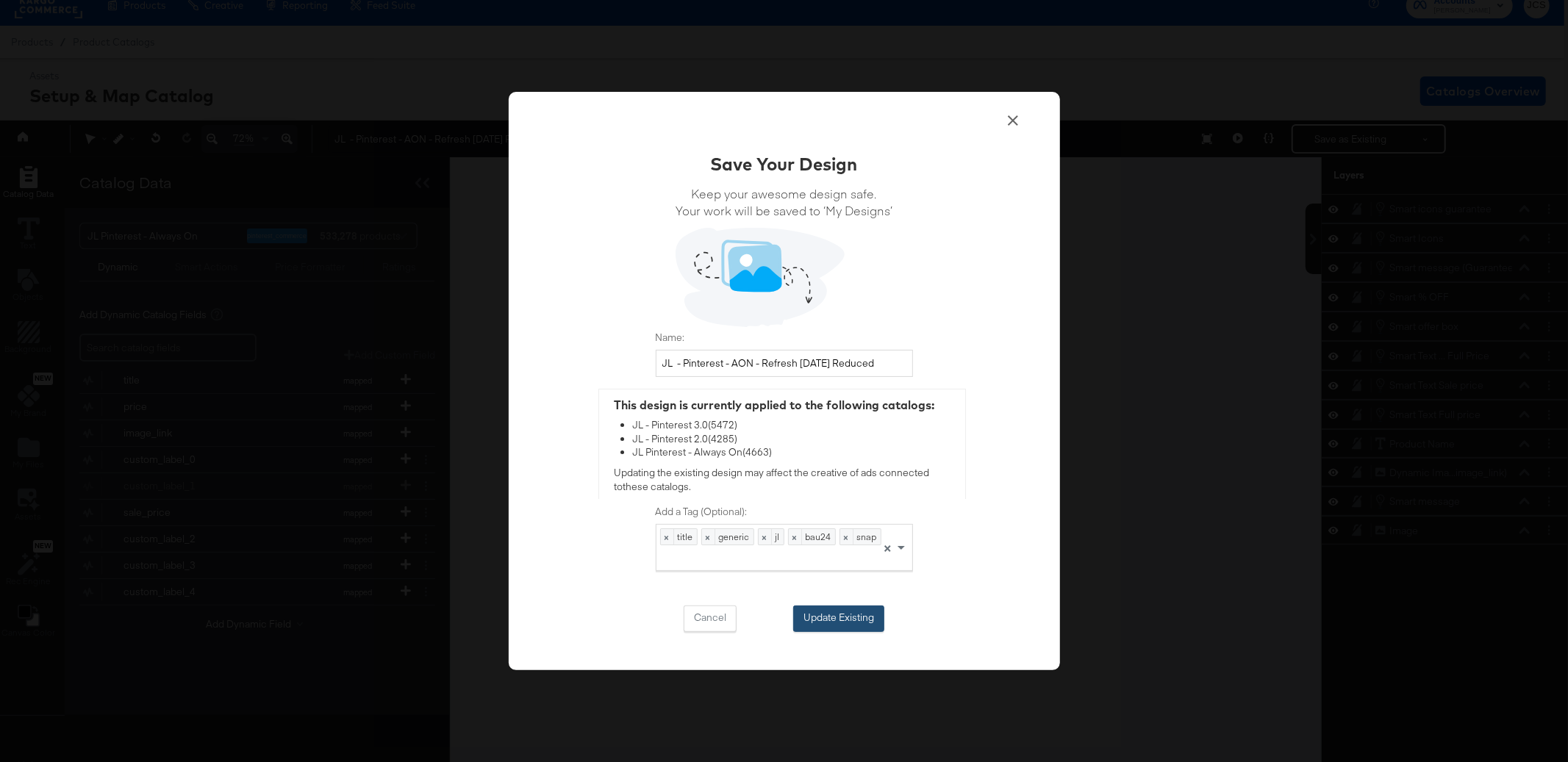
click at [812, 625] on button "Update Existing" at bounding box center [839, 619] width 91 height 26
